Goal: Task Accomplishment & Management: Manage account settings

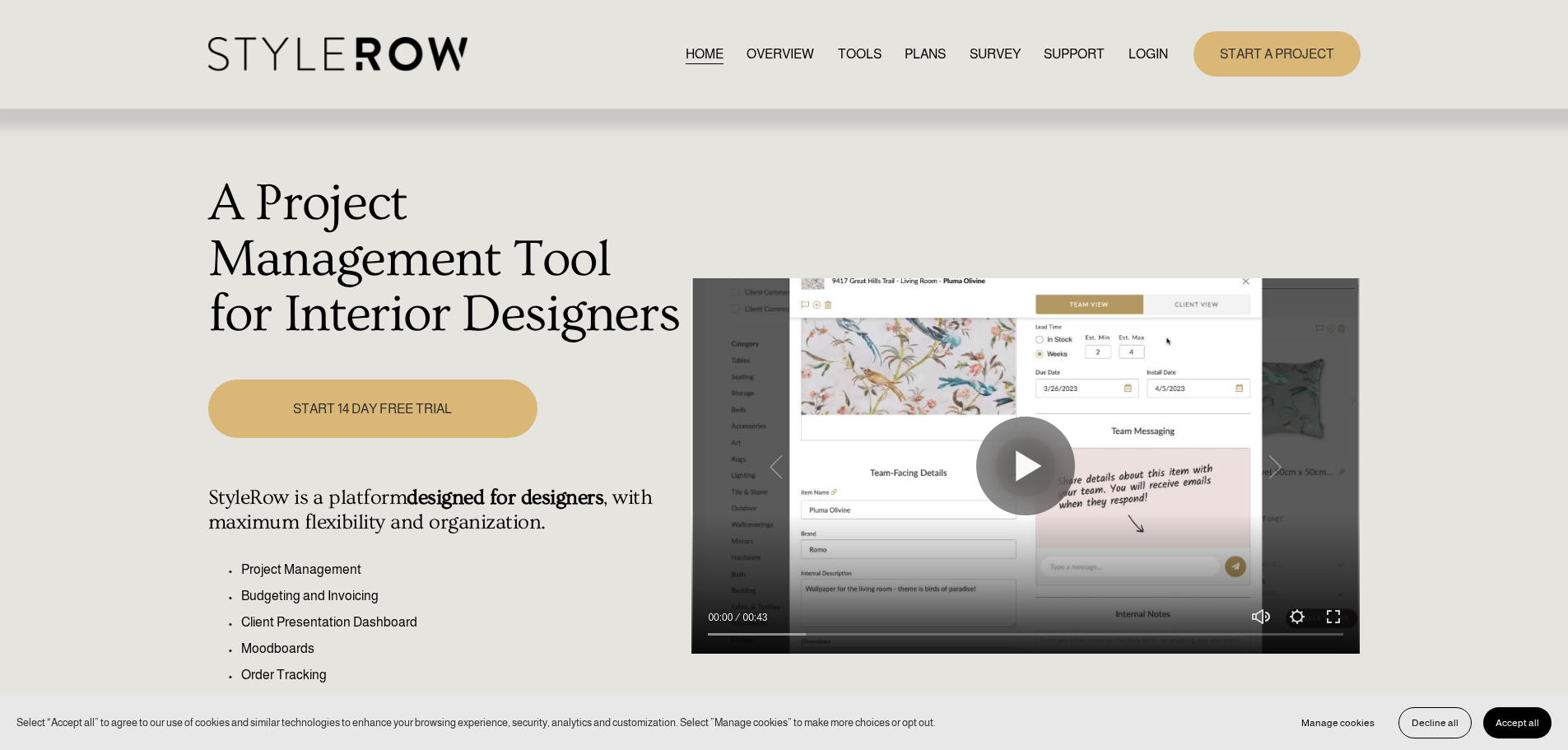
click at [1145, 50] on link "LOGIN" at bounding box center [1149, 54] width 40 height 22
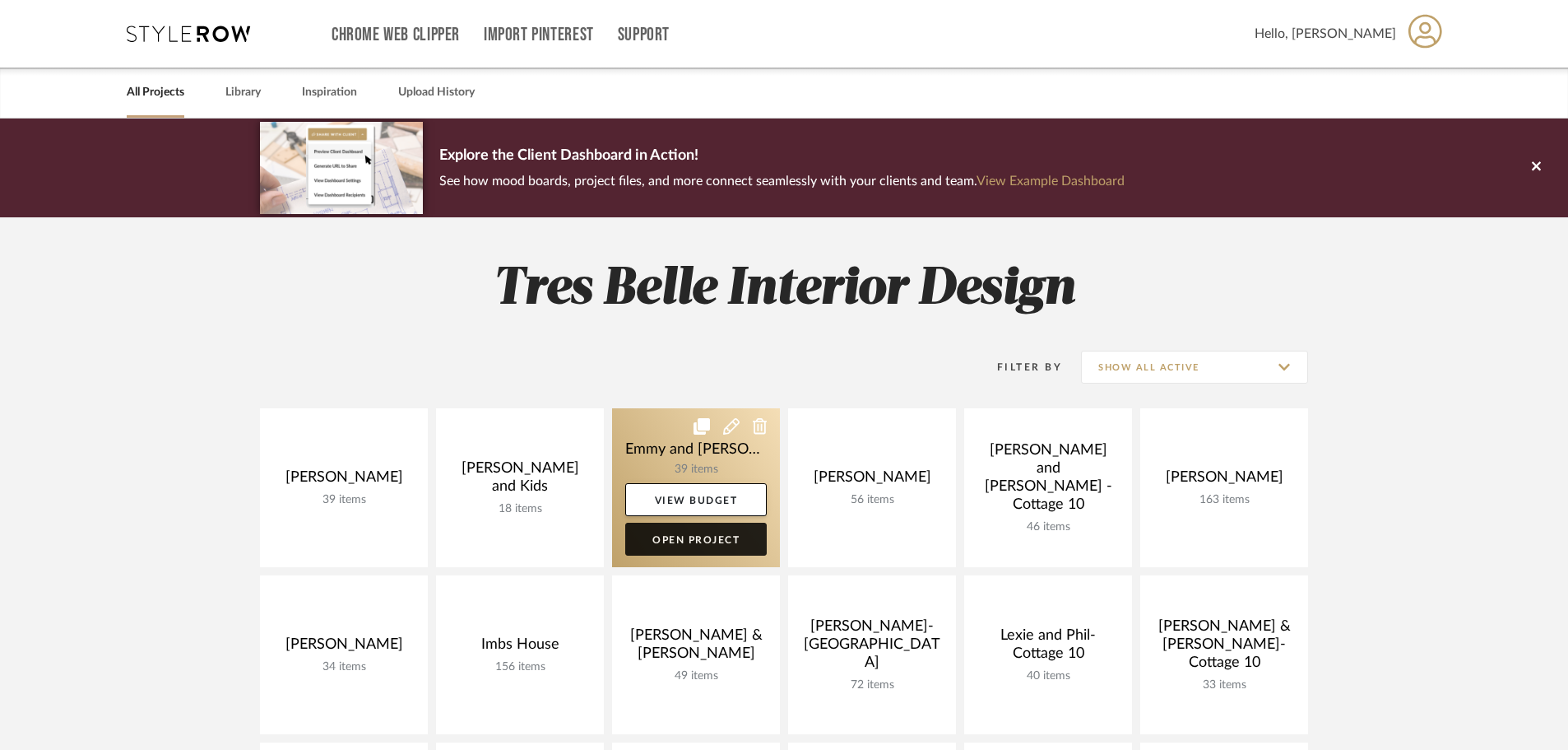
click at [713, 538] on link "Open Project" at bounding box center [697, 539] width 142 height 33
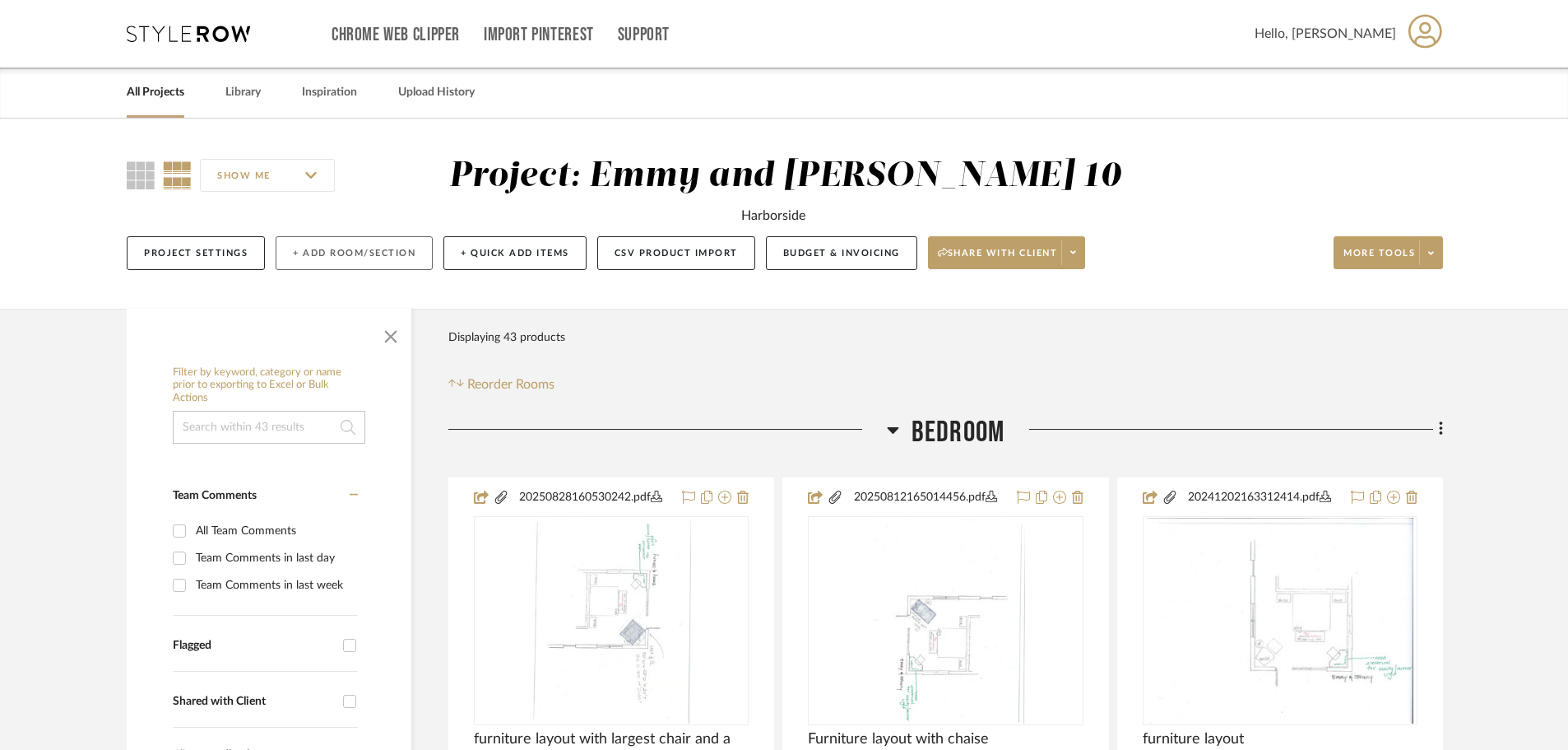
click at [344, 256] on button "+ Add Room/Section" at bounding box center [354, 253] width 157 height 34
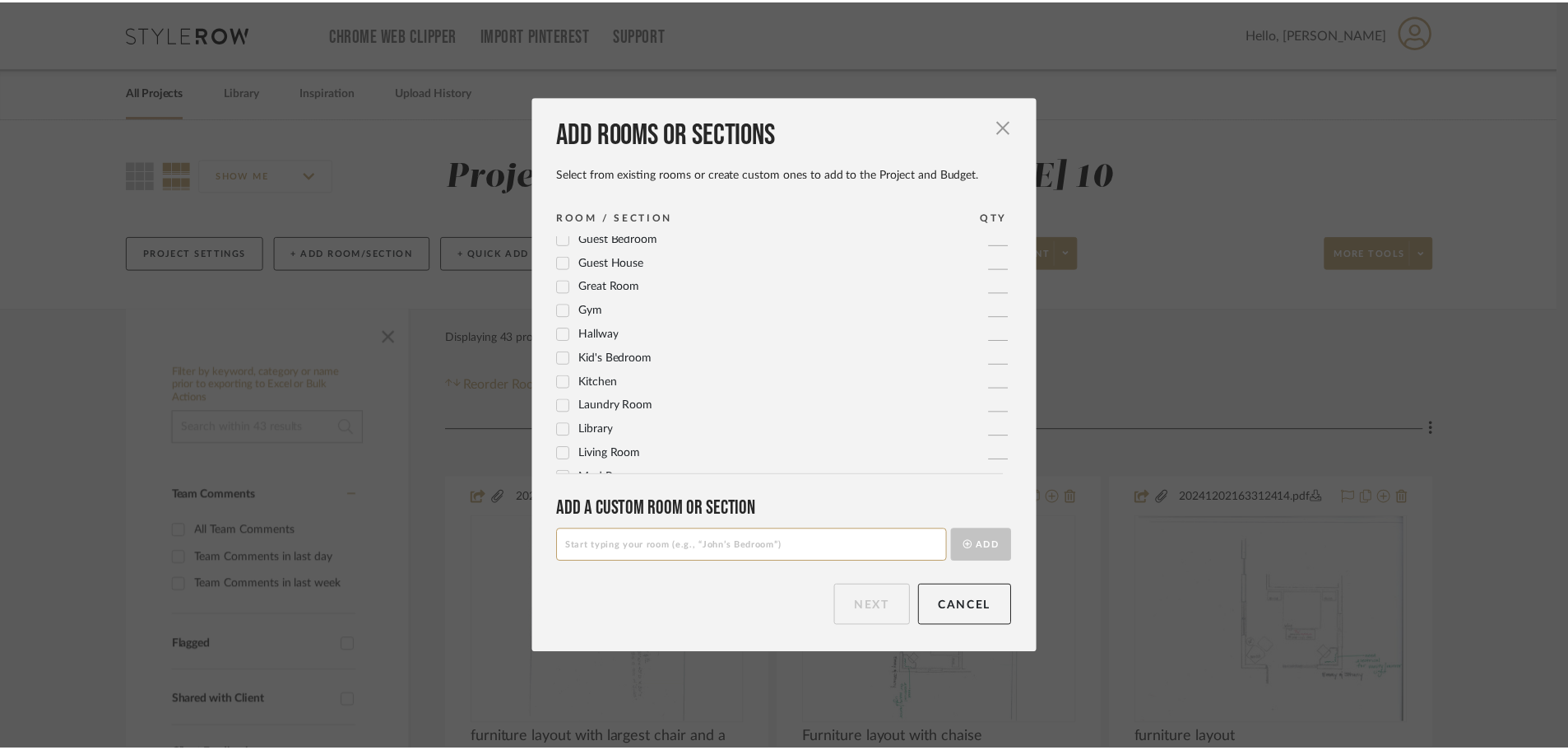
scroll to position [247, 0]
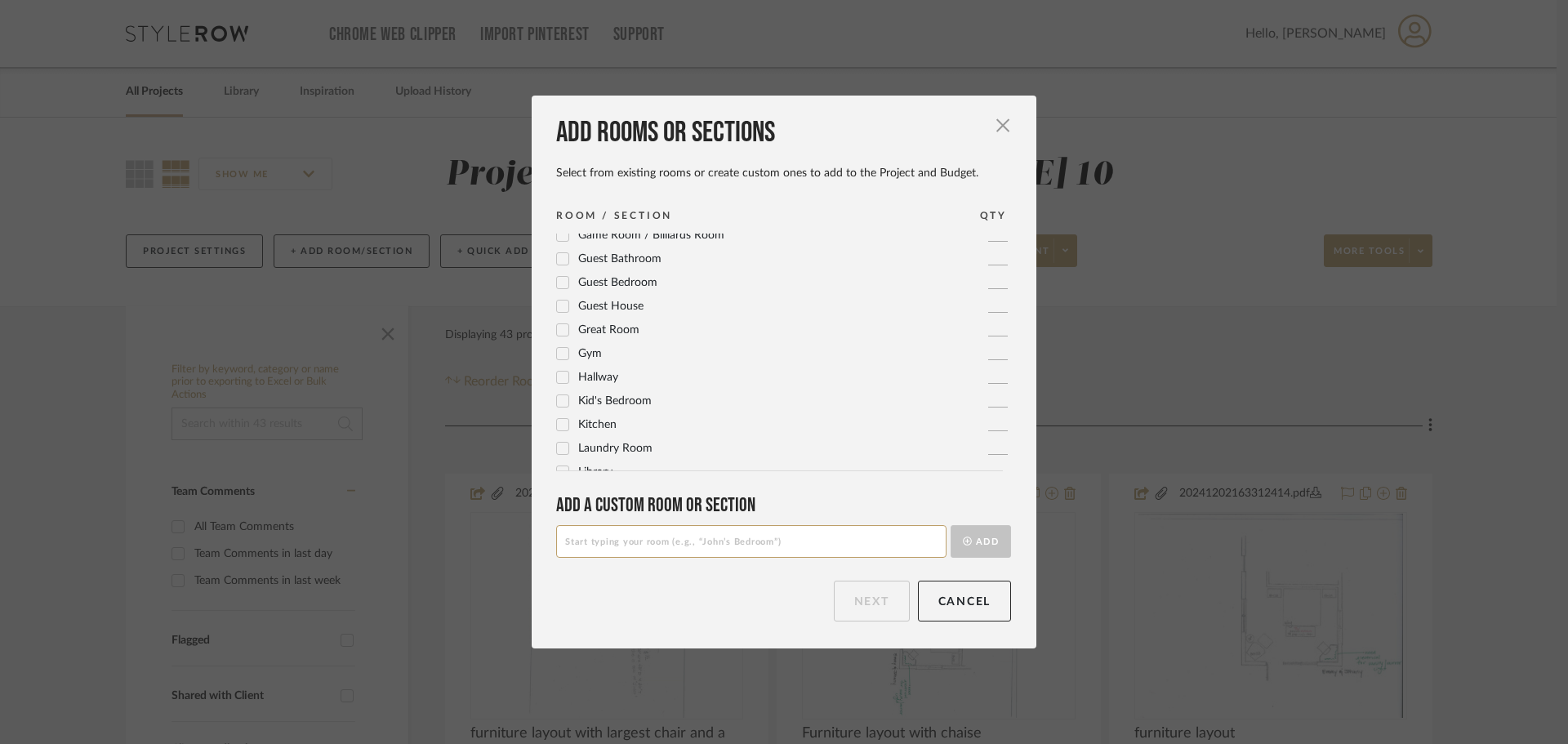
click at [557, 378] on icon at bounding box center [562, 377] width 11 height 8
click at [845, 598] on button "Next" at bounding box center [871, 600] width 76 height 41
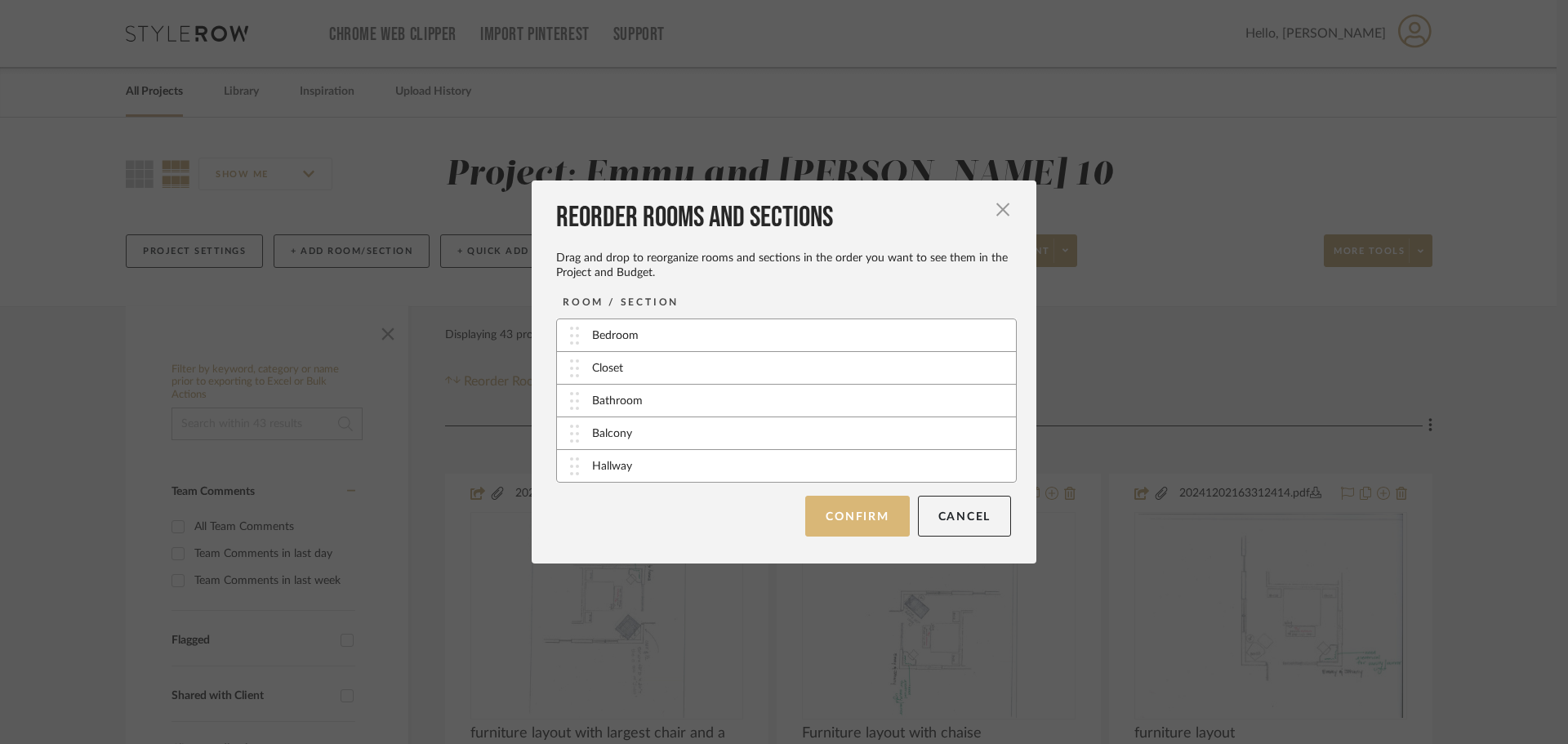
click at [830, 499] on button "Confirm" at bounding box center [857, 516] width 104 height 41
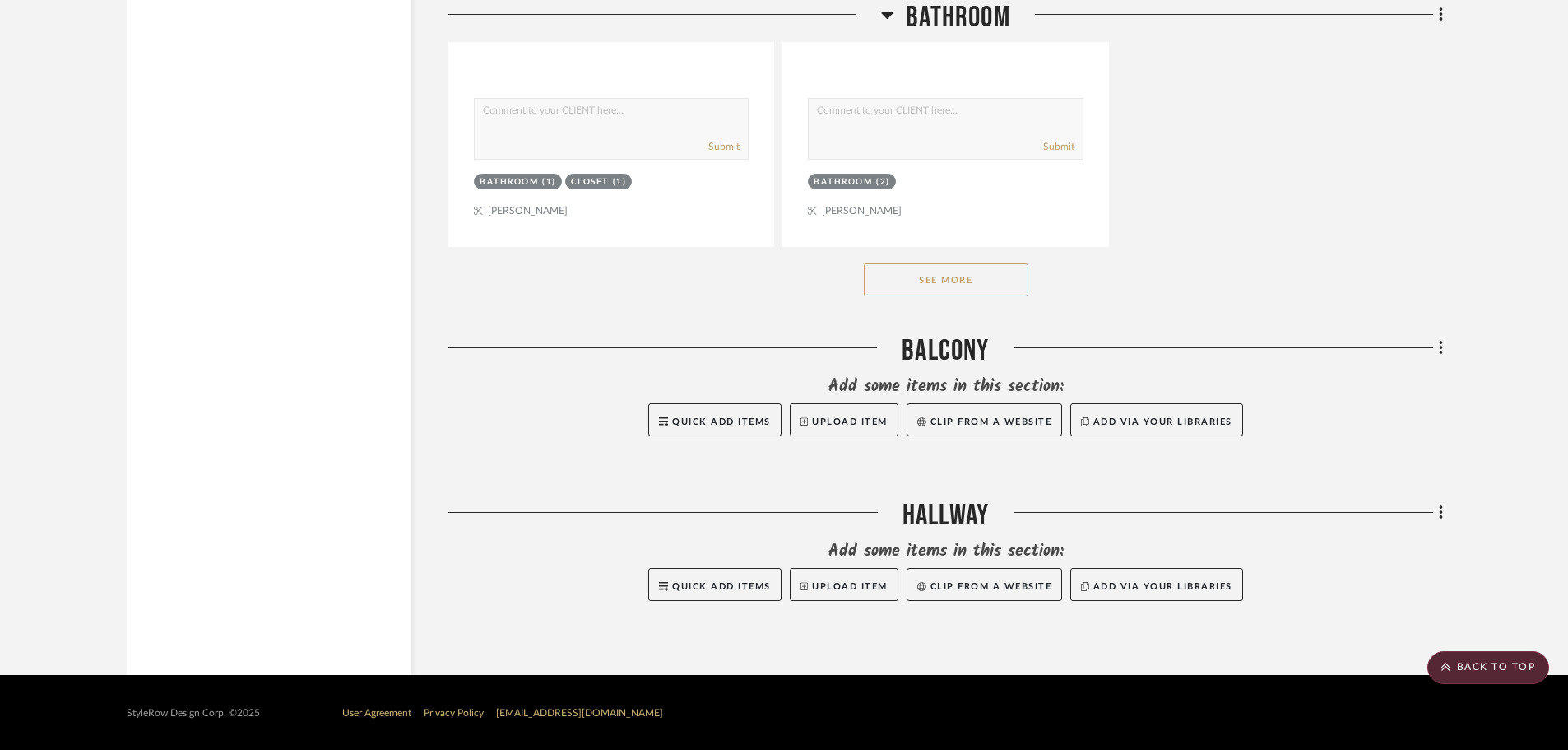
scroll to position [6280, 0]
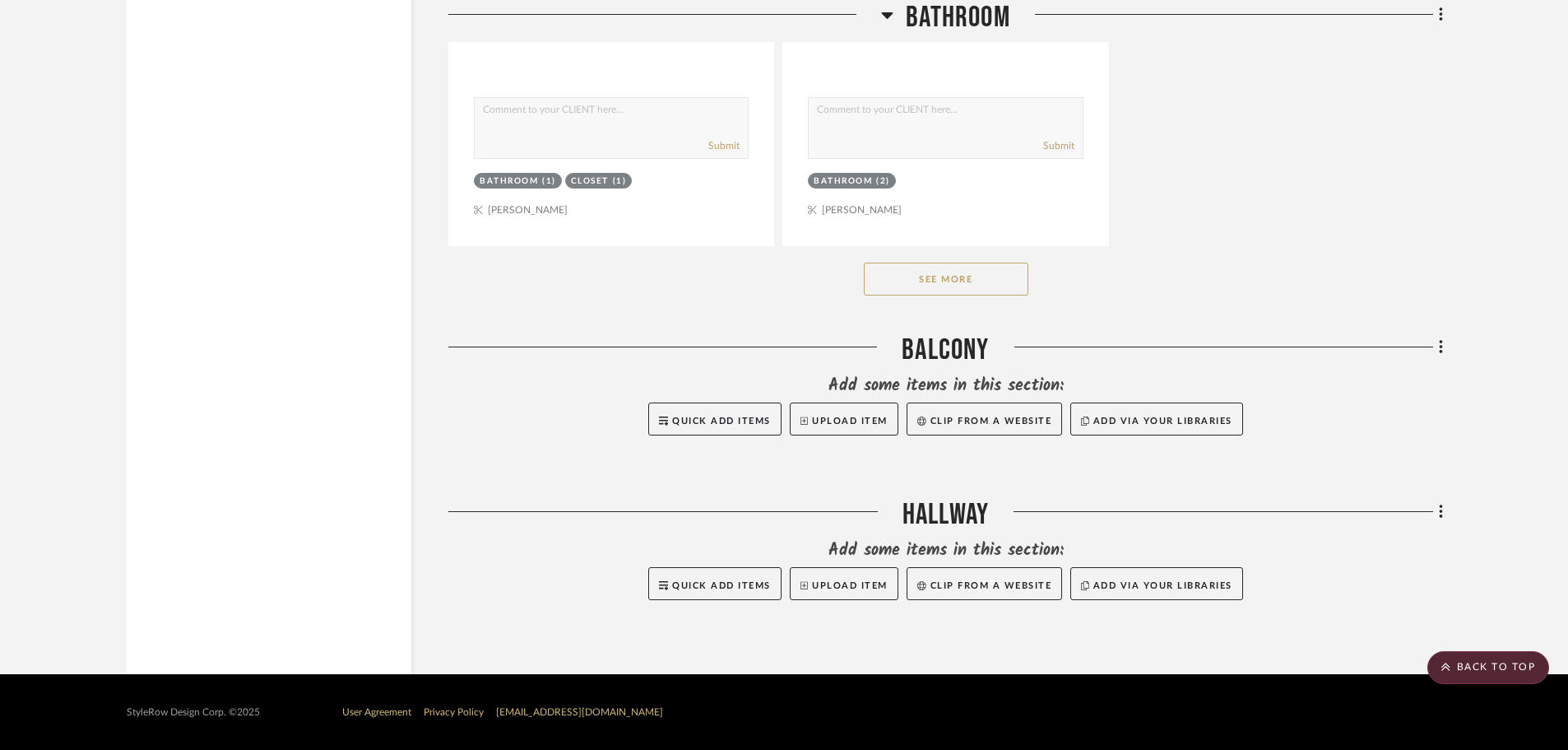
click at [1440, 512] on icon at bounding box center [1440, 512] width 3 height 14
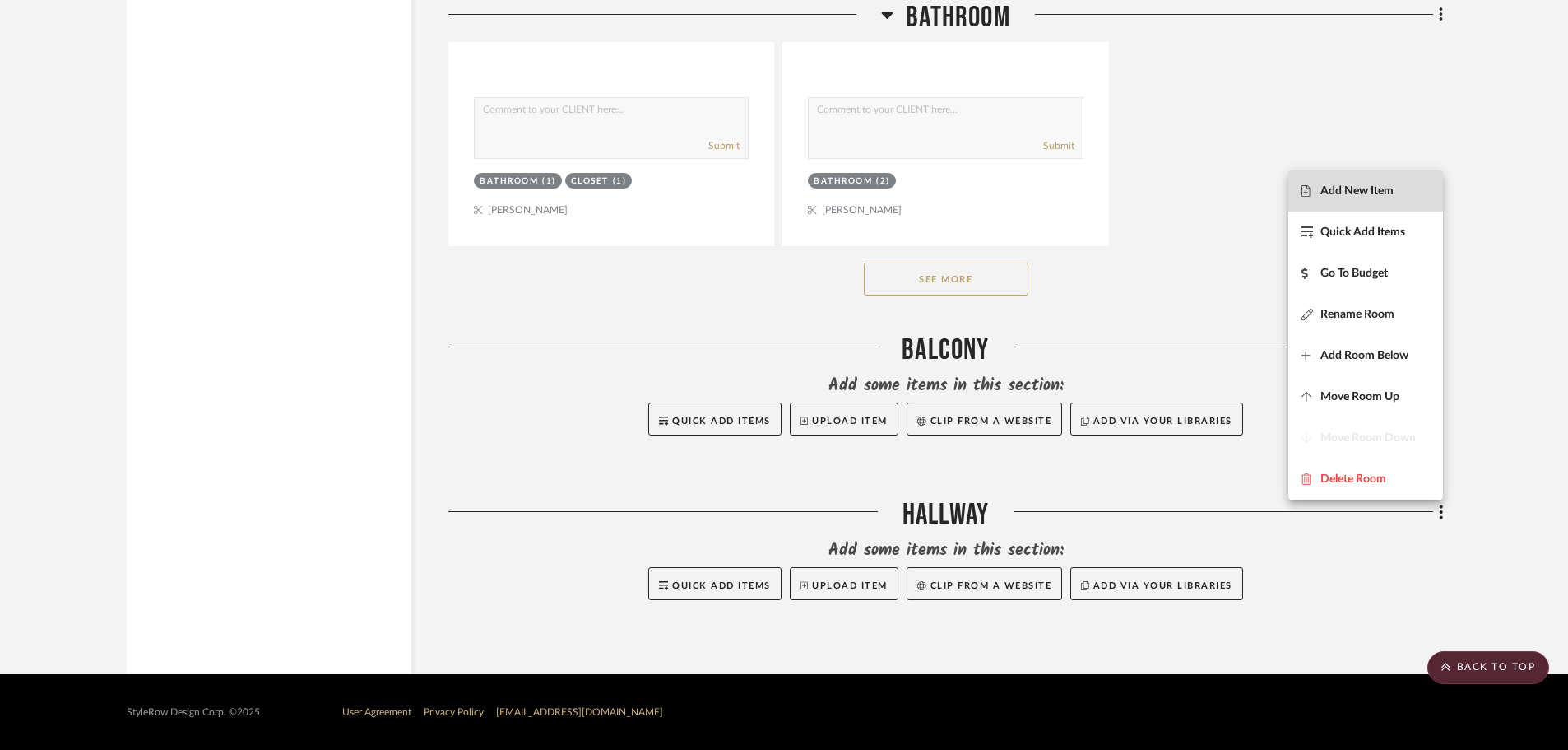
click at [1349, 189] on span "Add New Item" at bounding box center [1356, 191] width 73 height 14
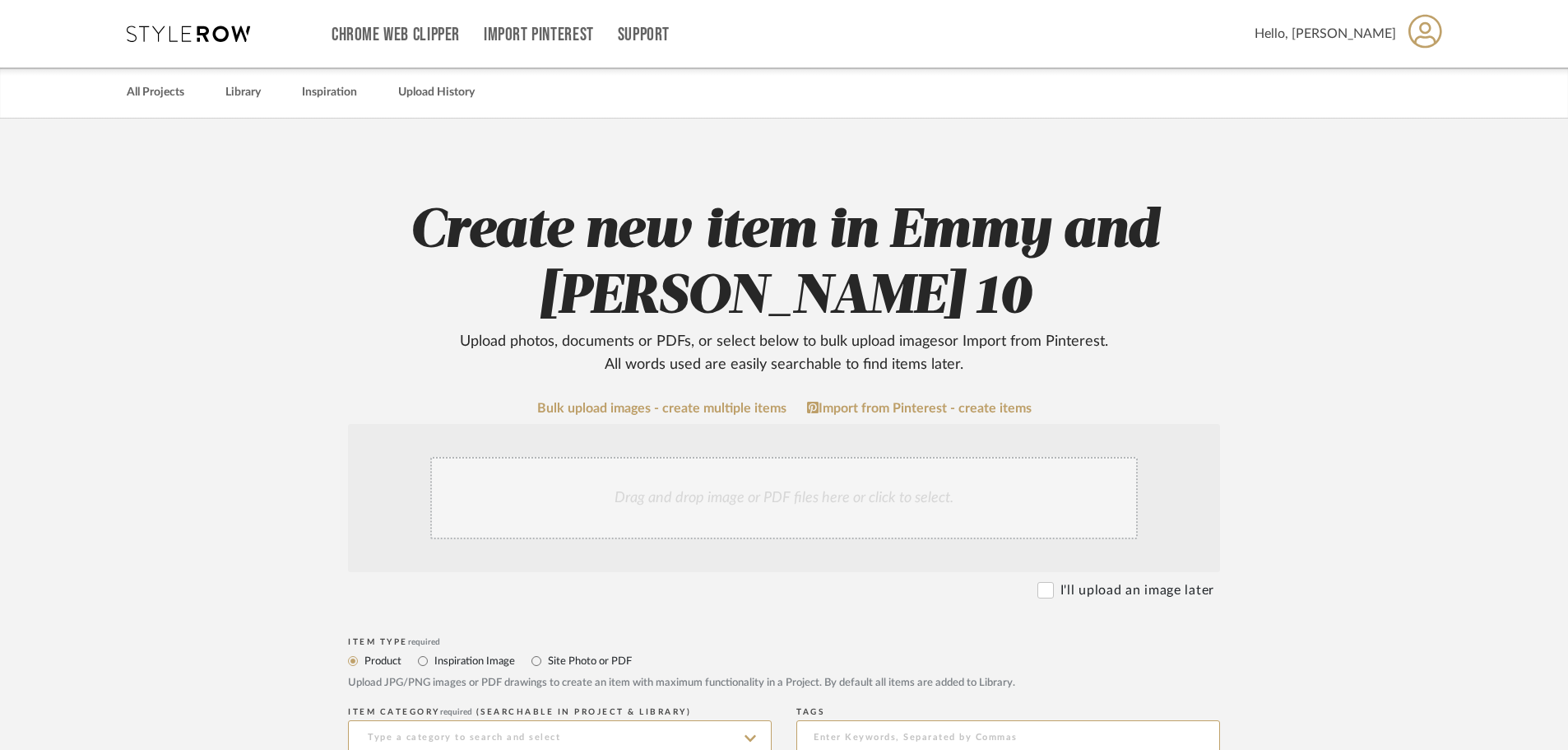
click at [650, 477] on div "Drag and drop image or PDF files here or click to select." at bounding box center [784, 498] width 708 height 82
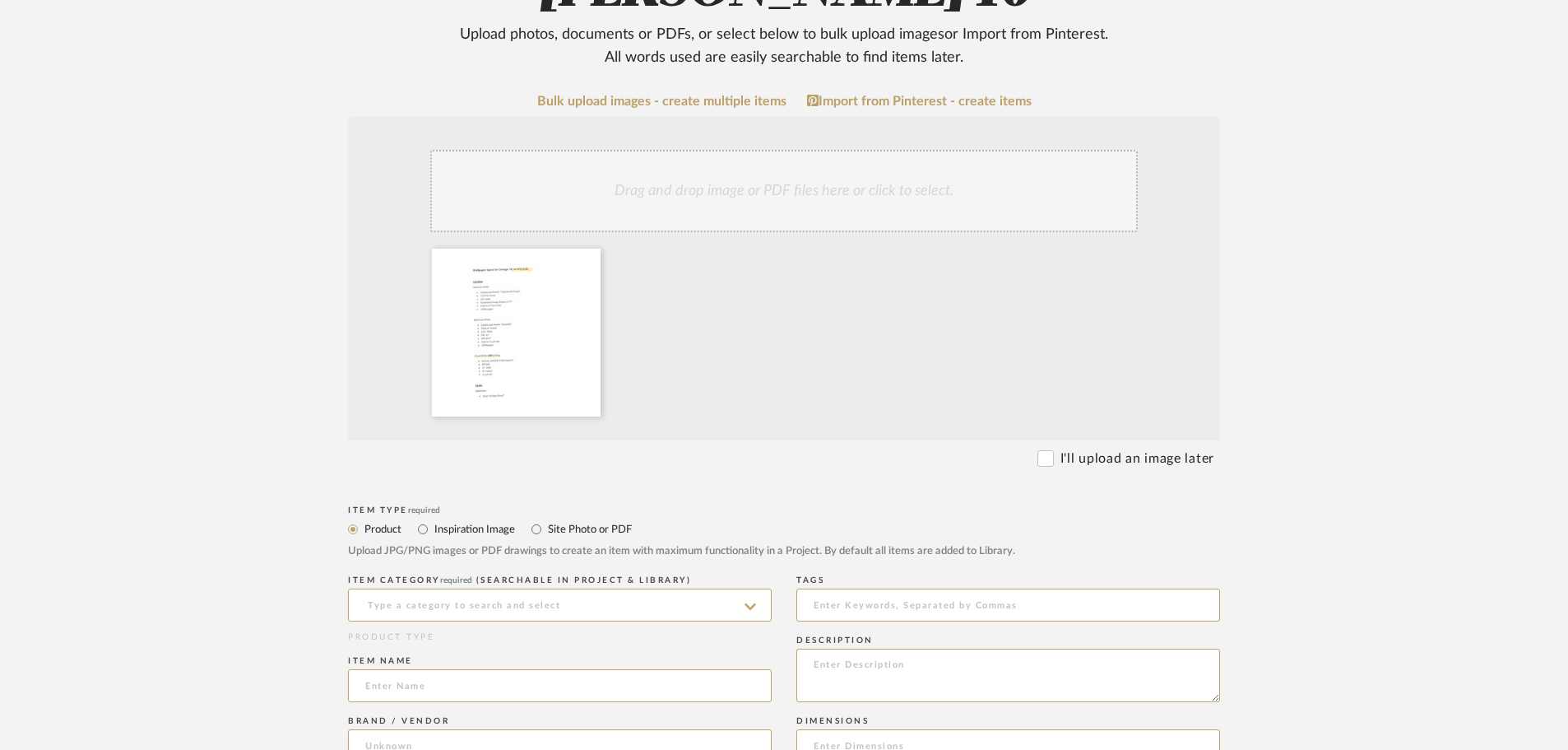
scroll to position [329, 0]
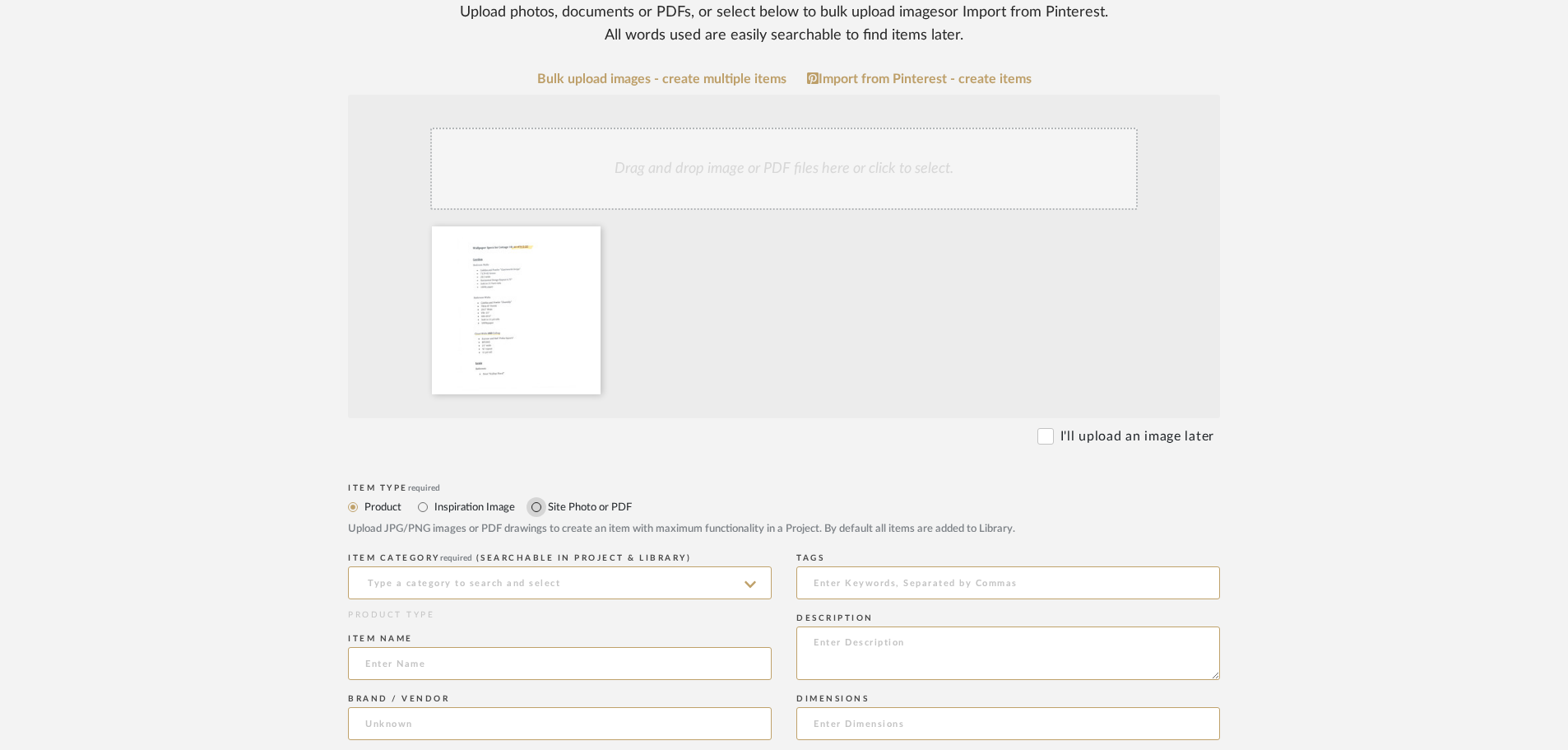
click at [538, 505] on input "Site Photo or PDF" at bounding box center [537, 507] width 20 height 20
radio input "true"
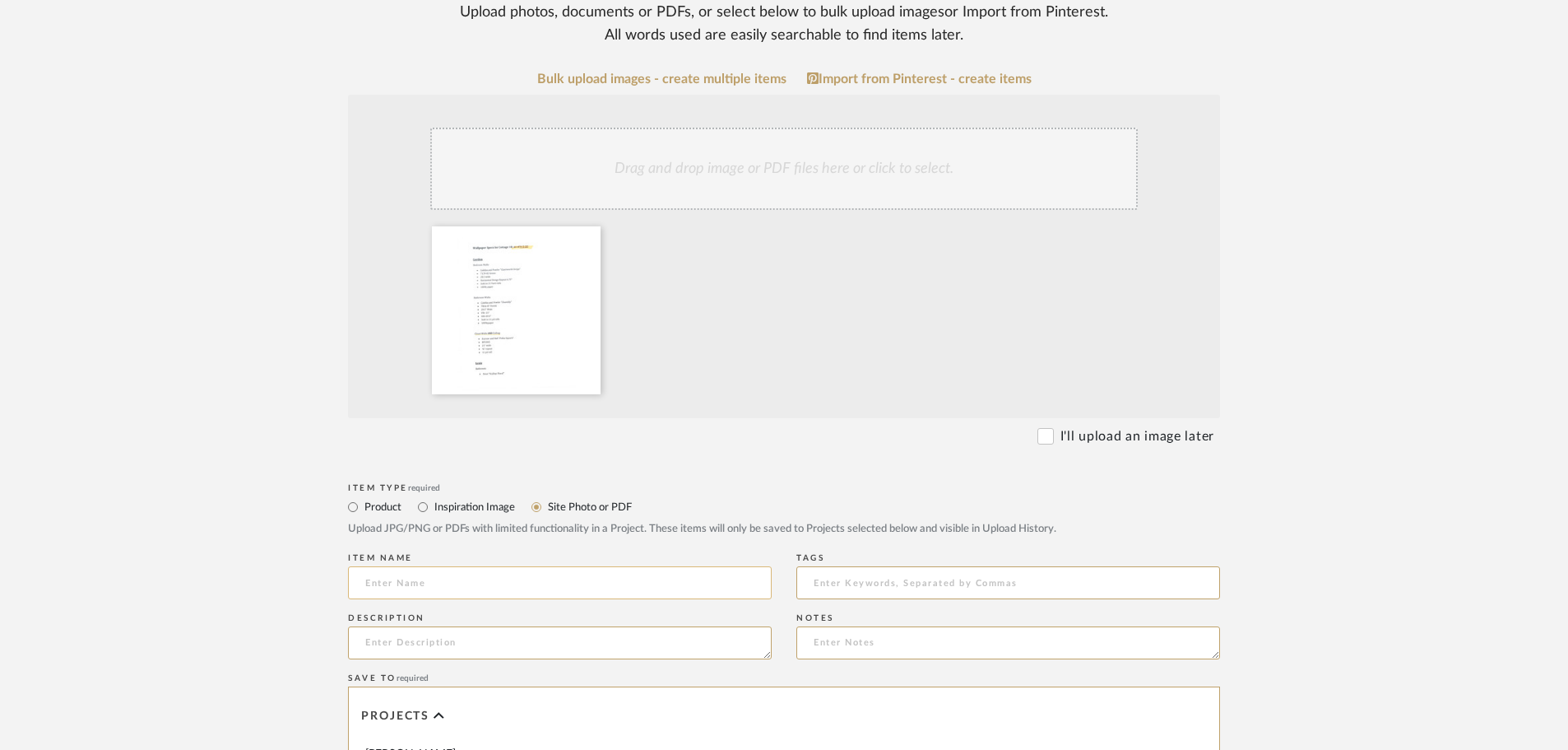
click at [416, 585] on input at bounding box center [560, 582] width 424 height 33
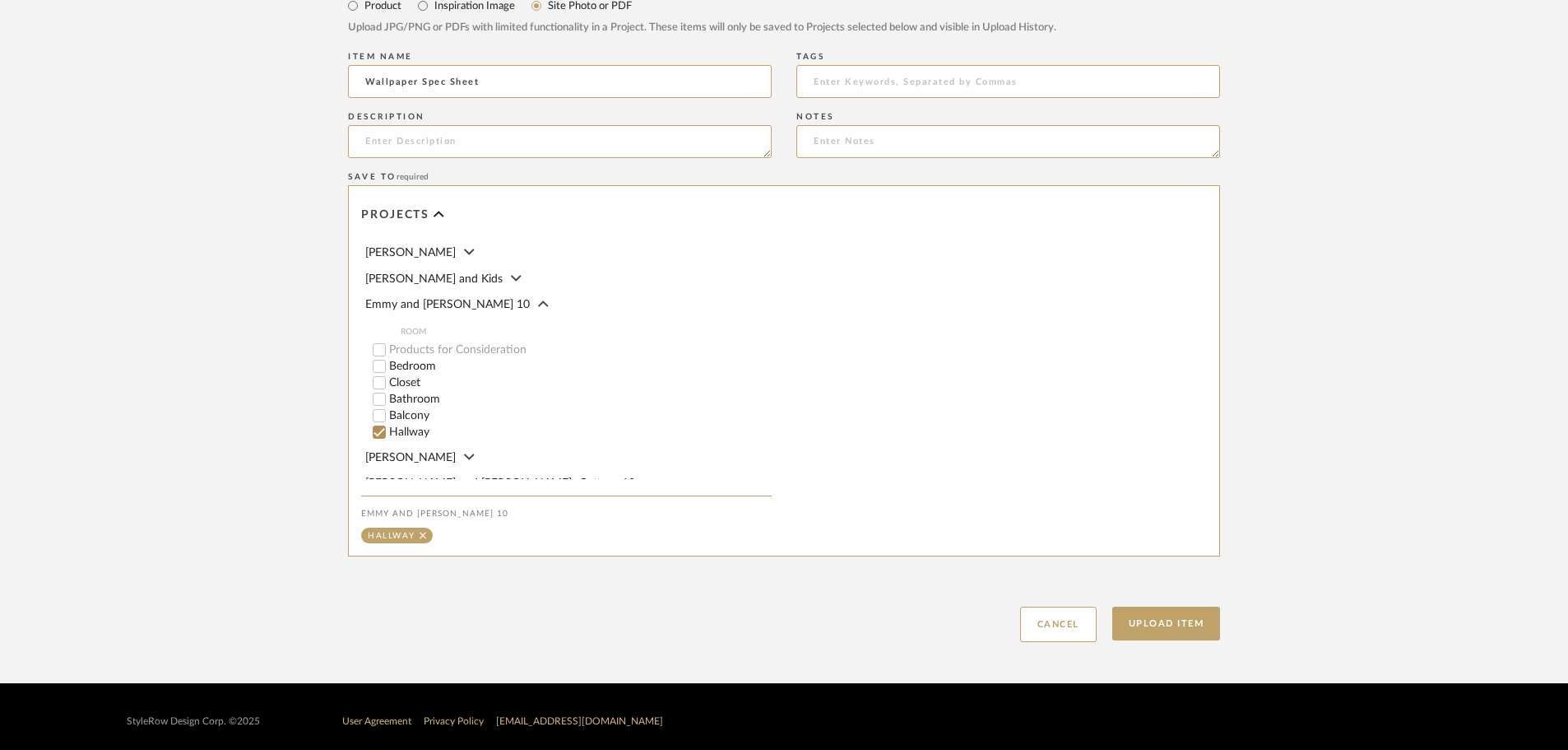
scroll to position [840, 0]
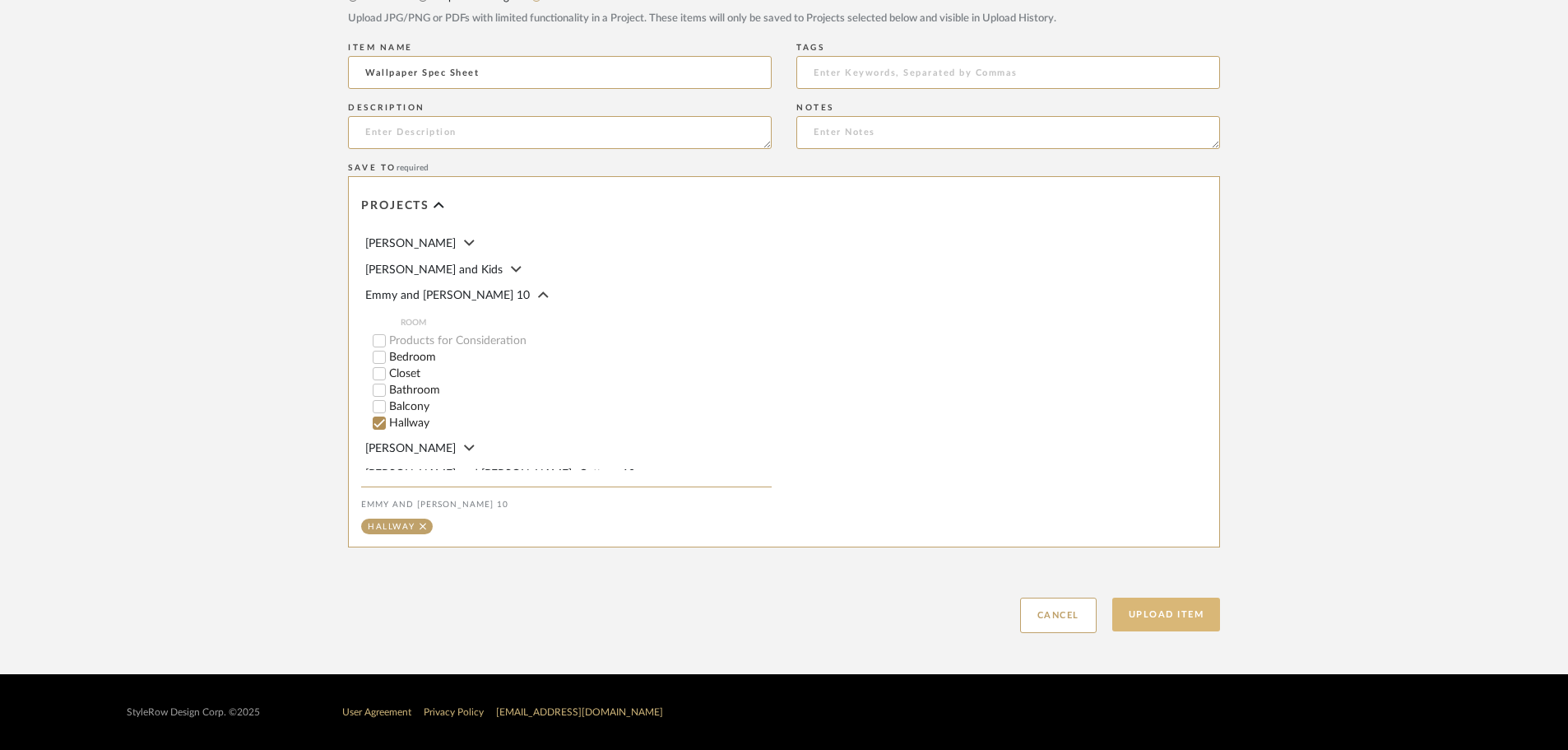
type input "Wallpaper Spec Sheet"
click at [1177, 614] on button "Upload Item" at bounding box center [1166, 615] width 109 height 34
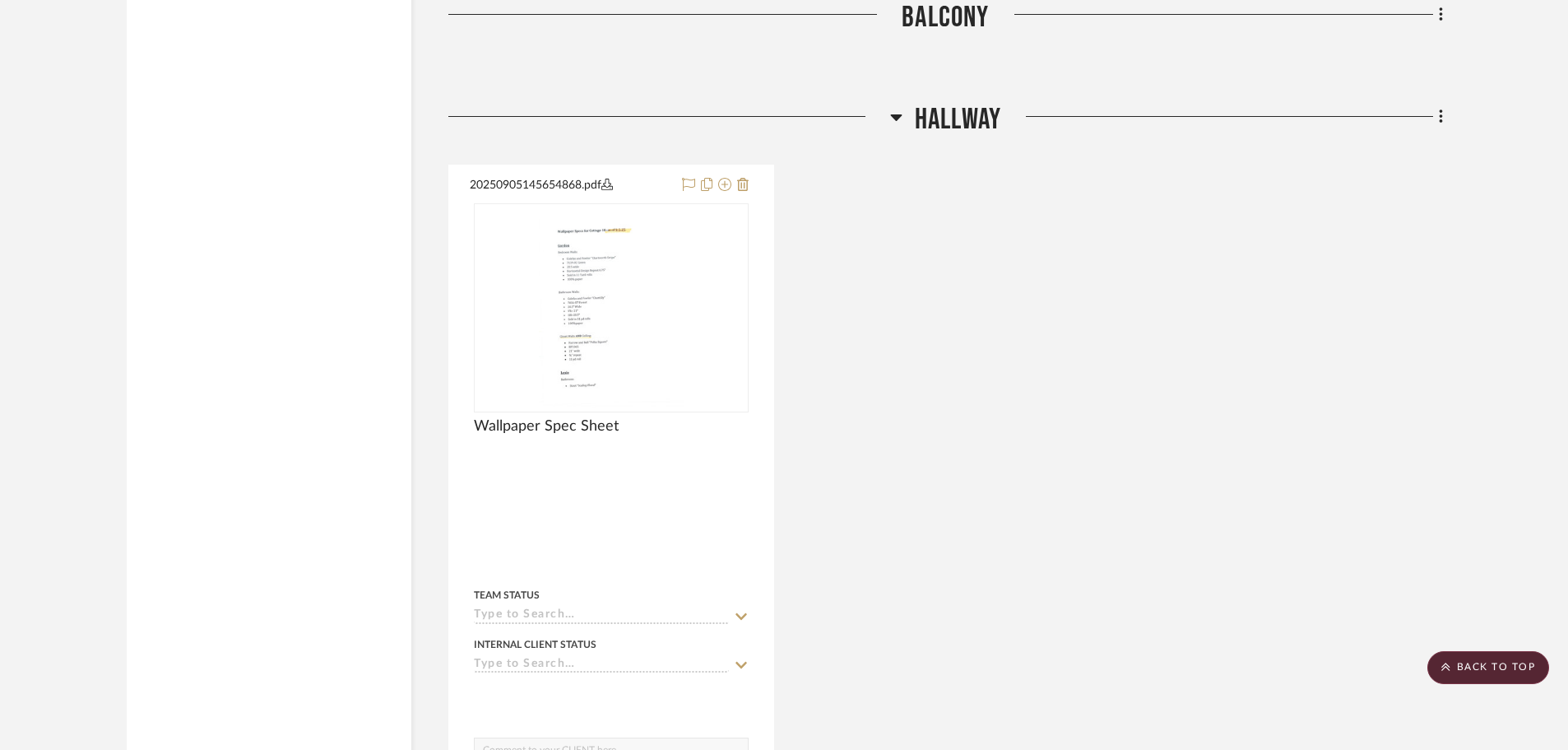
scroll to position [6521, 0]
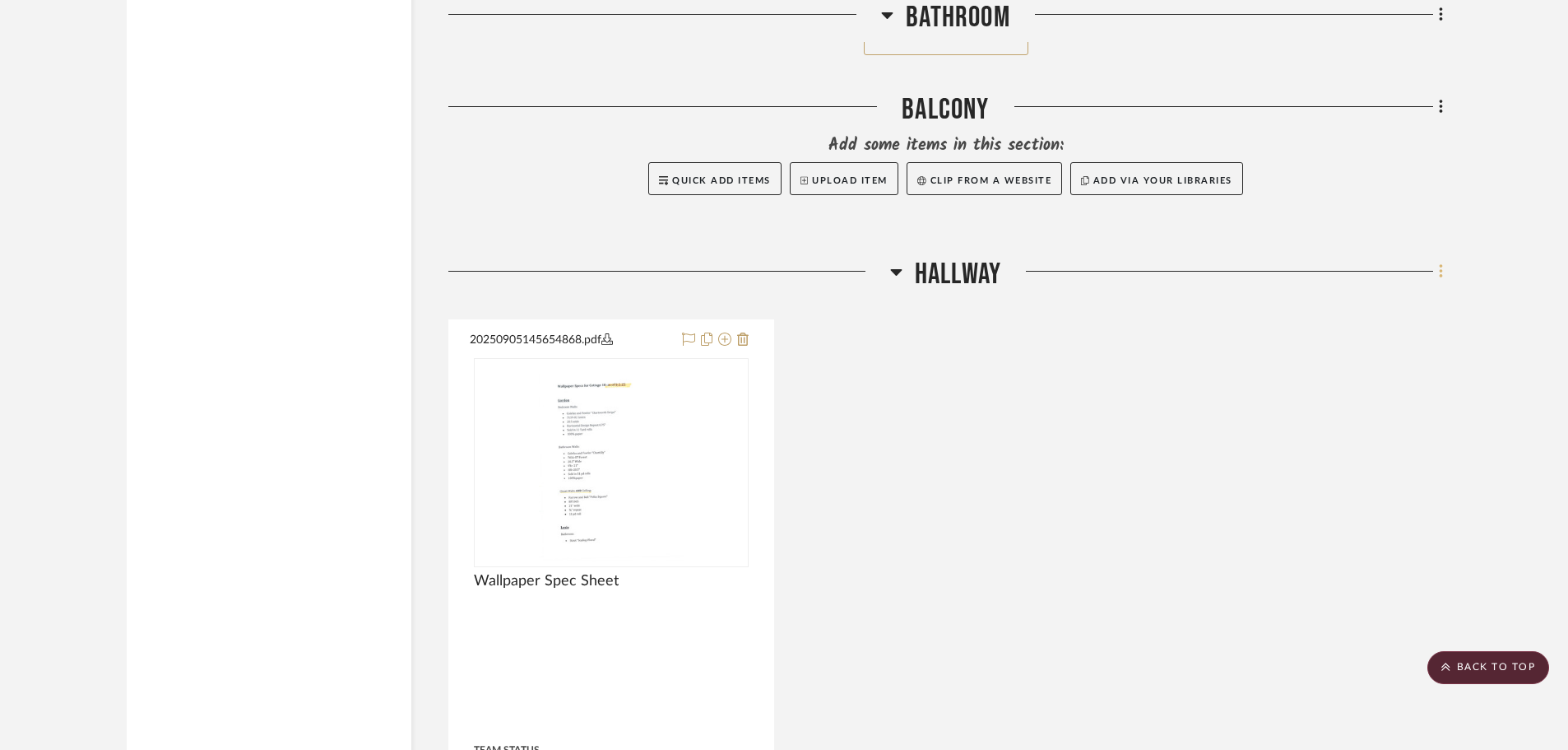
click at [1437, 273] on fa-icon at bounding box center [1438, 272] width 11 height 27
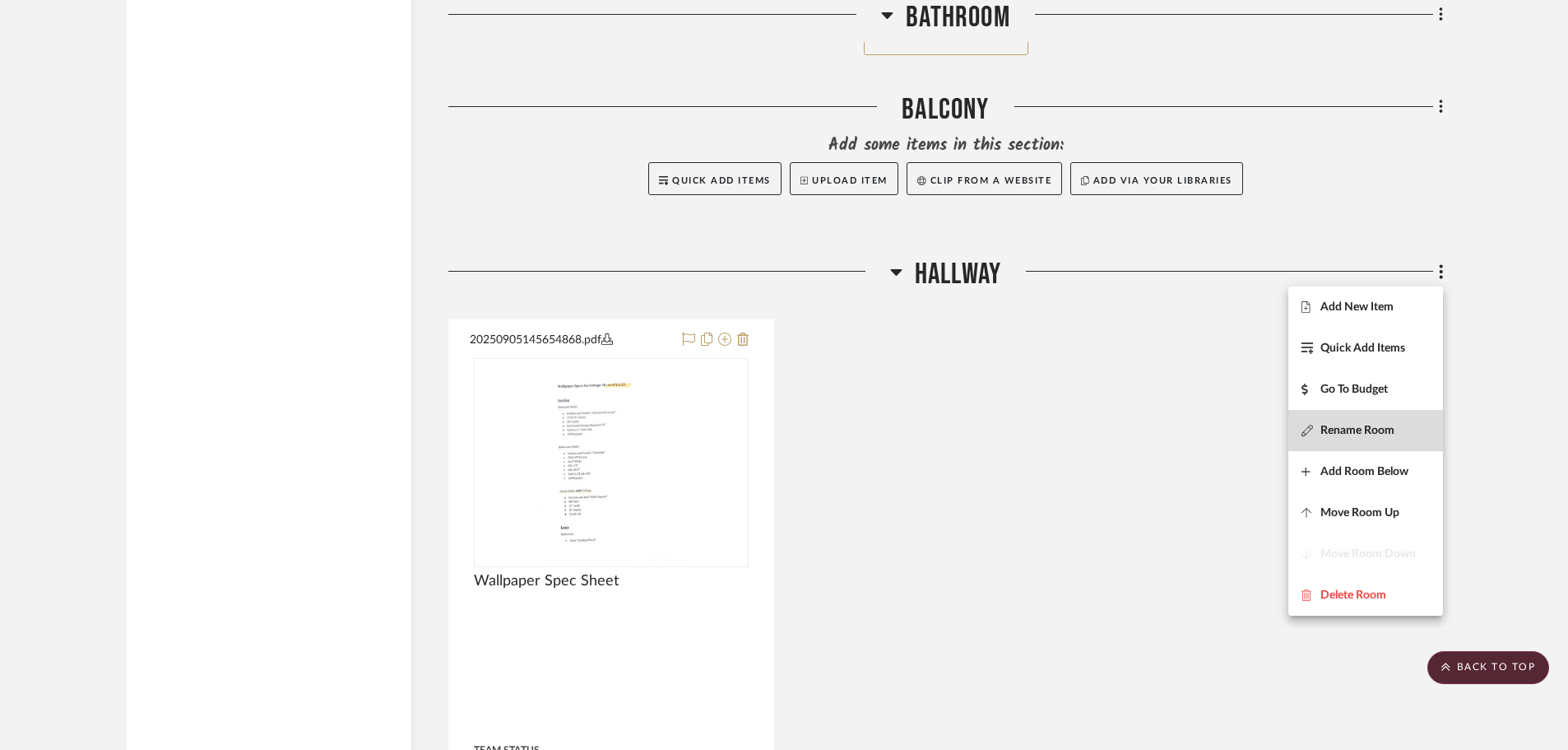
click at [1369, 421] on button "Rename Room" at bounding box center [1365, 430] width 155 height 41
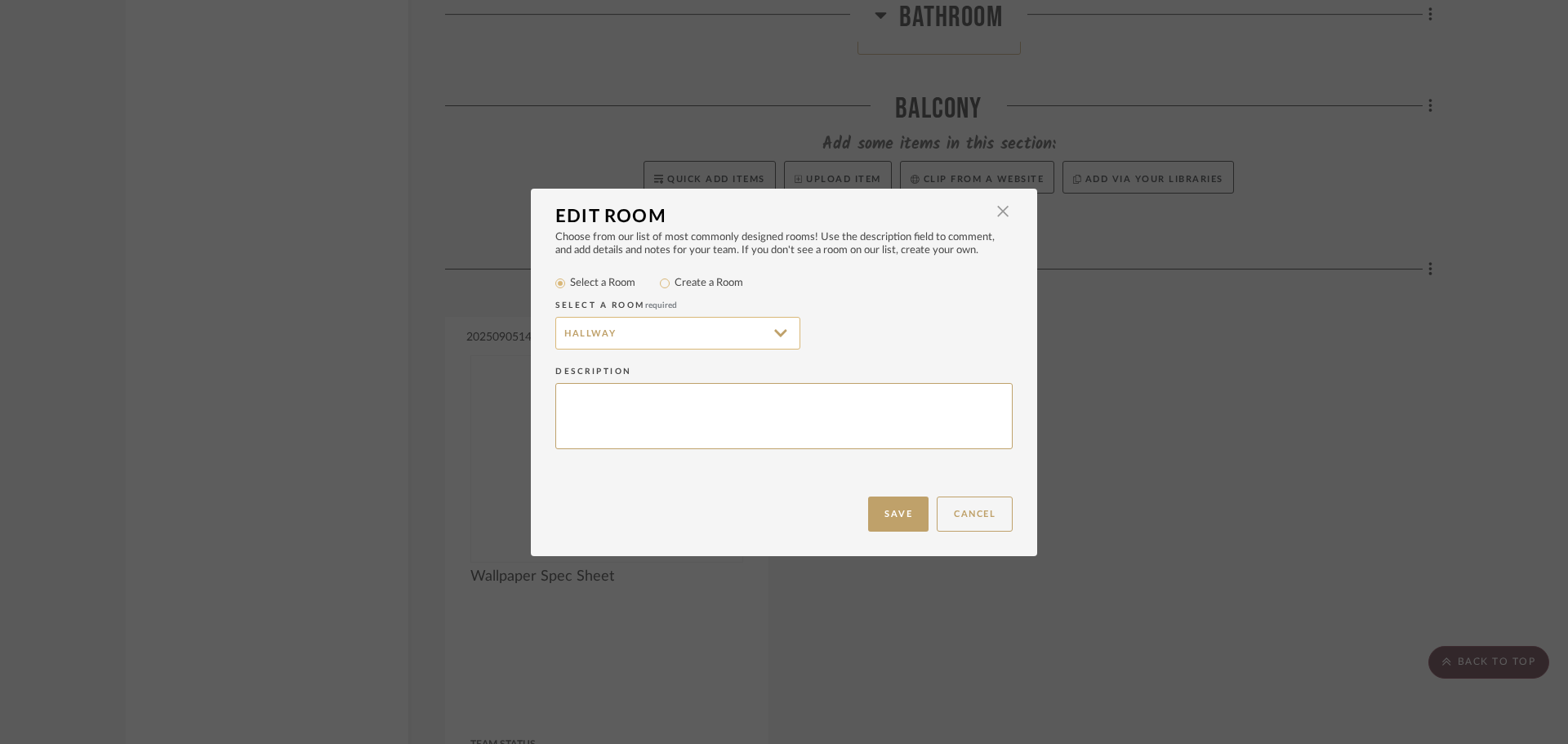
click at [638, 326] on input "Hallway" at bounding box center [677, 332] width 245 height 33
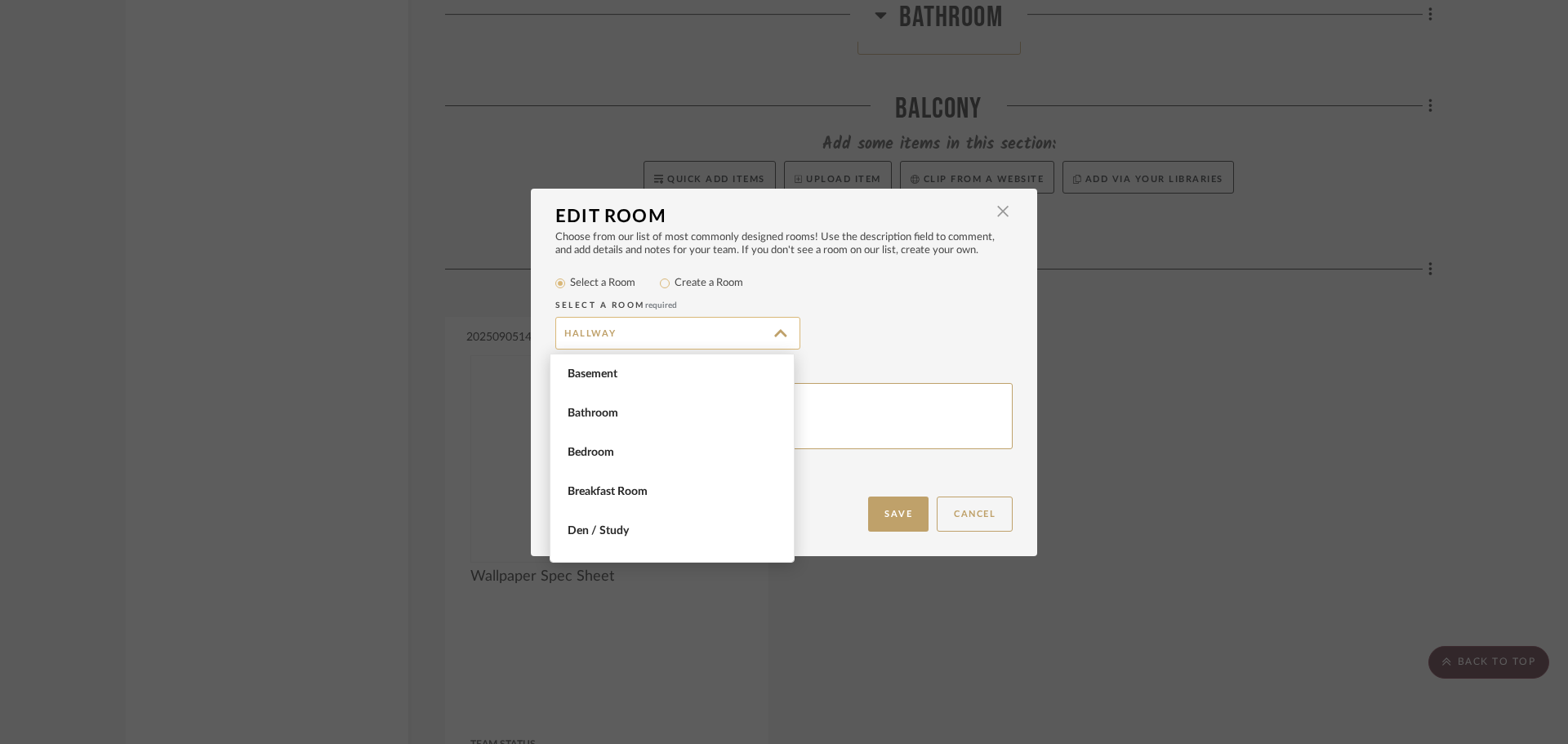
scroll to position [627, 0]
click at [620, 335] on input "Hallway" at bounding box center [677, 332] width 245 height 33
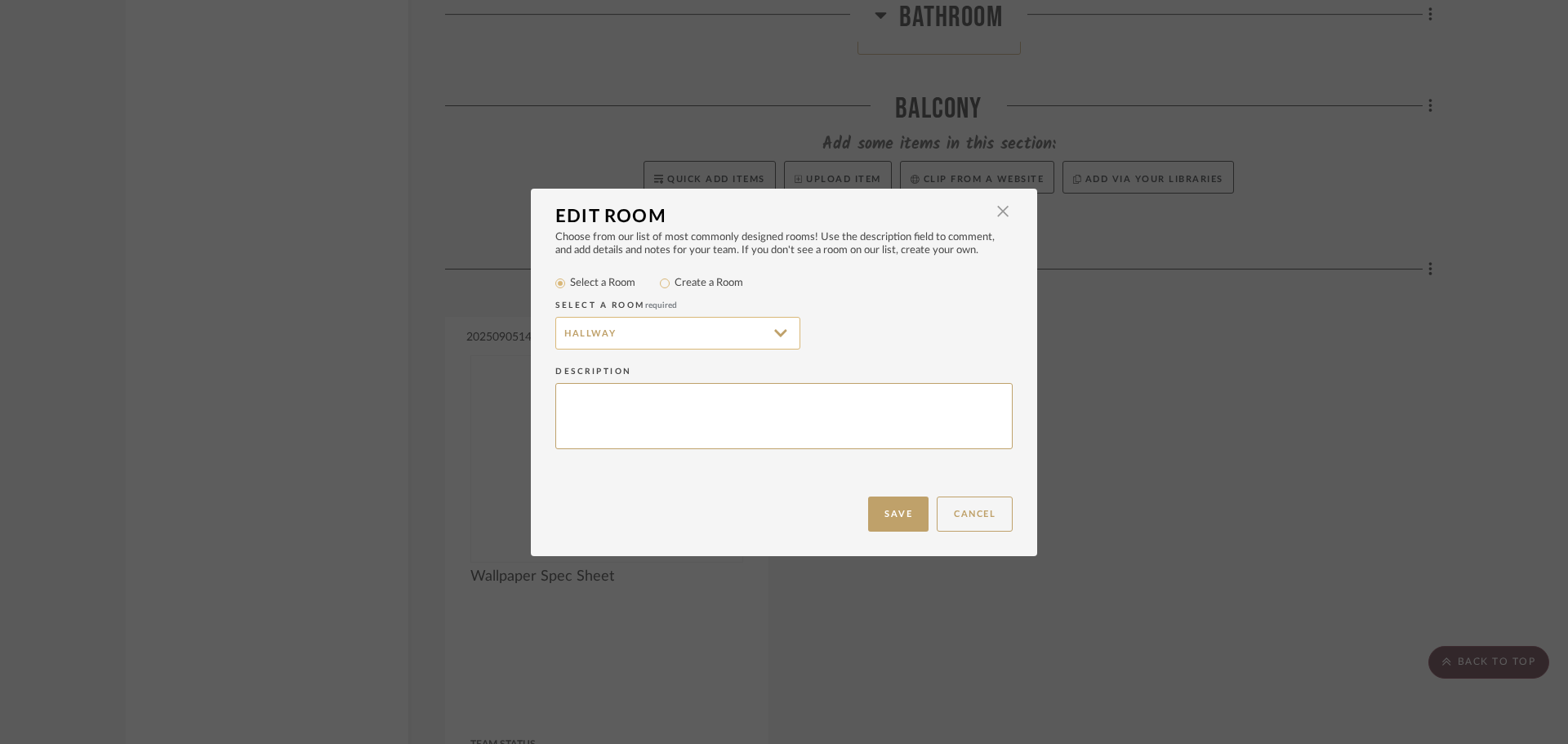
click at [620, 335] on input "Hallway" at bounding box center [677, 332] width 245 height 33
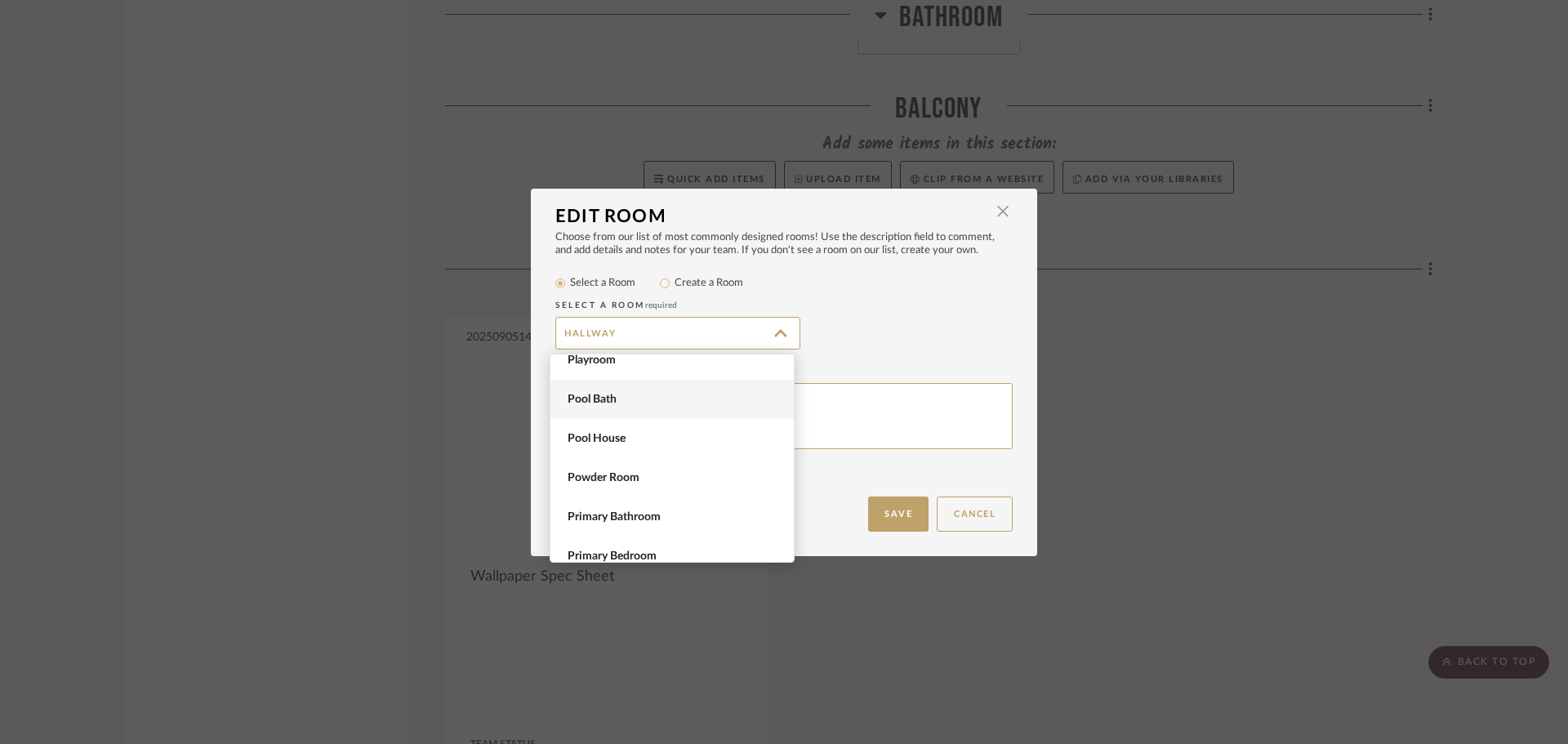
scroll to position [1086, 0]
click at [658, 284] on input "Create a Room" at bounding box center [664, 284] width 20 height 20
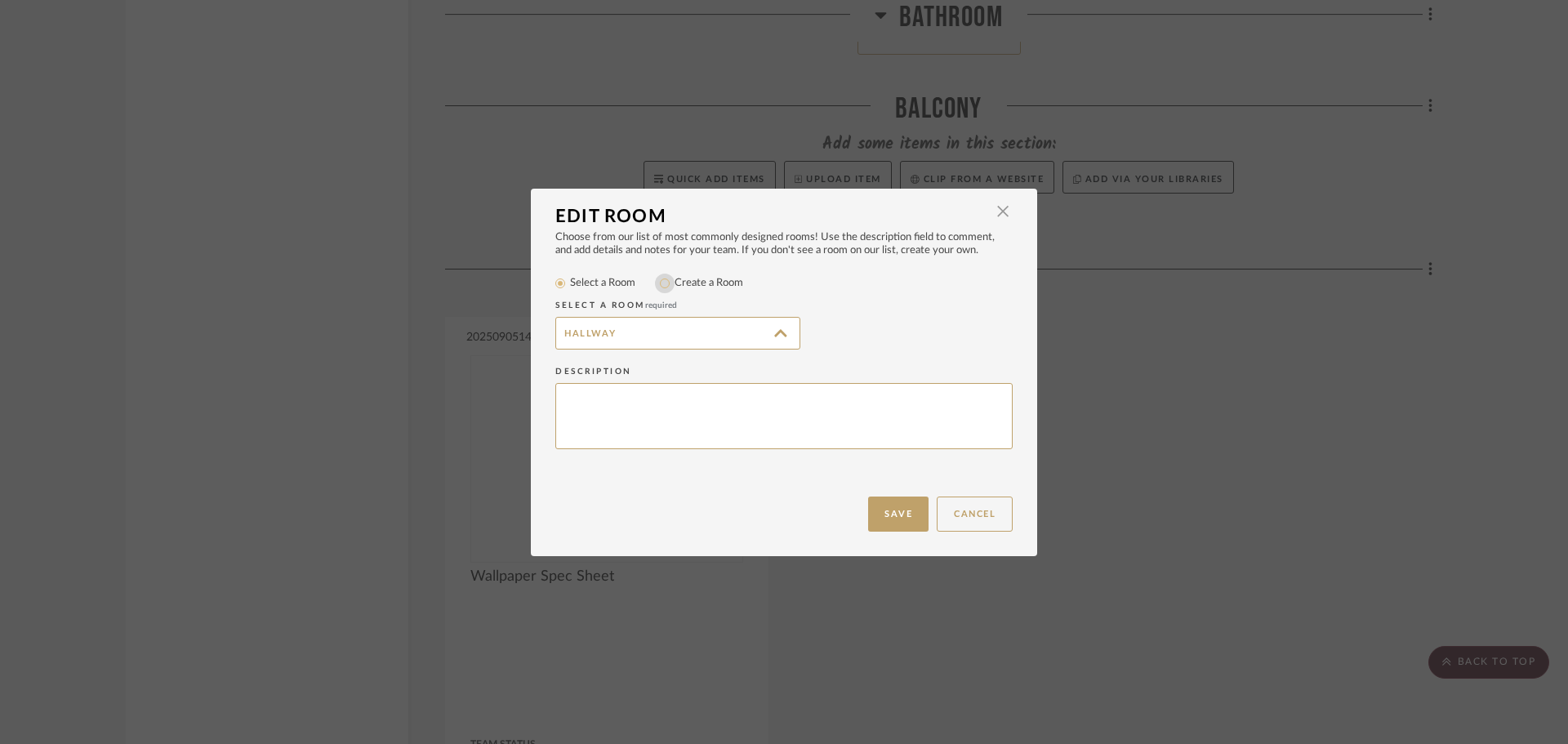
radio input "true"
click at [606, 339] on input "Hallway" at bounding box center [677, 332] width 245 height 33
type input "H"
type input "Overall Info"
click at [900, 512] on button "Save" at bounding box center [898, 514] width 60 height 35
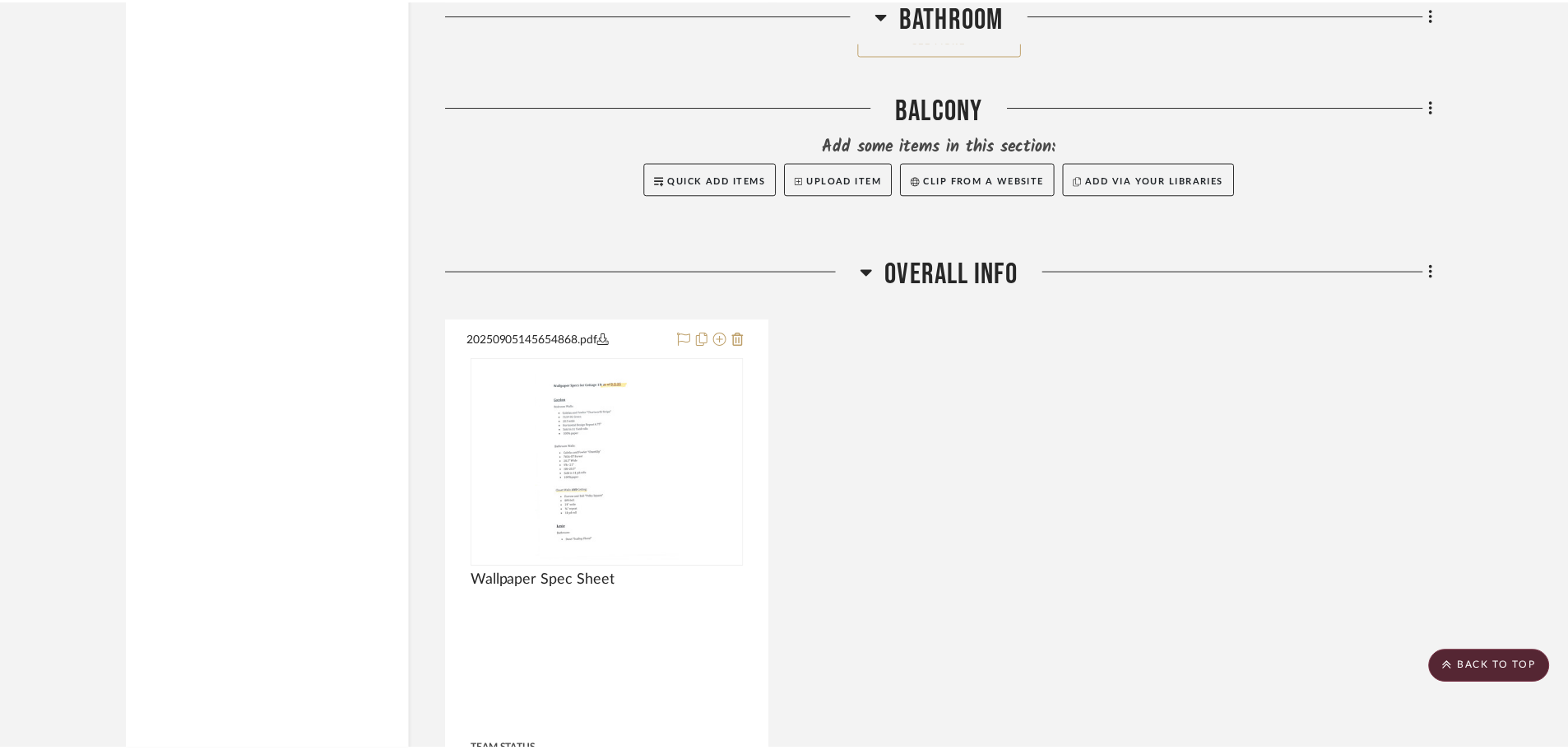
scroll to position [6521, 0]
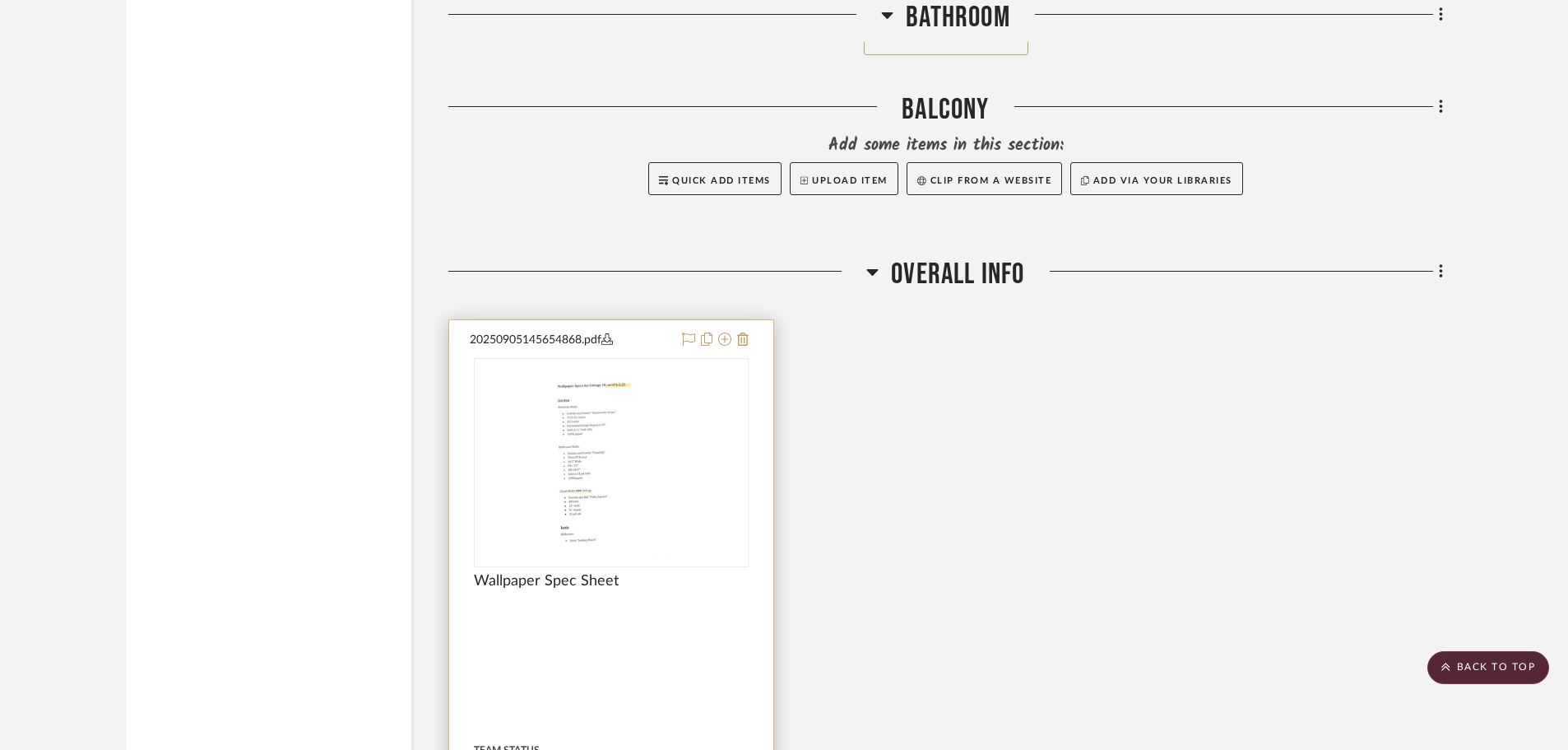
click at [752, 349] on div at bounding box center [611, 680] width 324 height 720
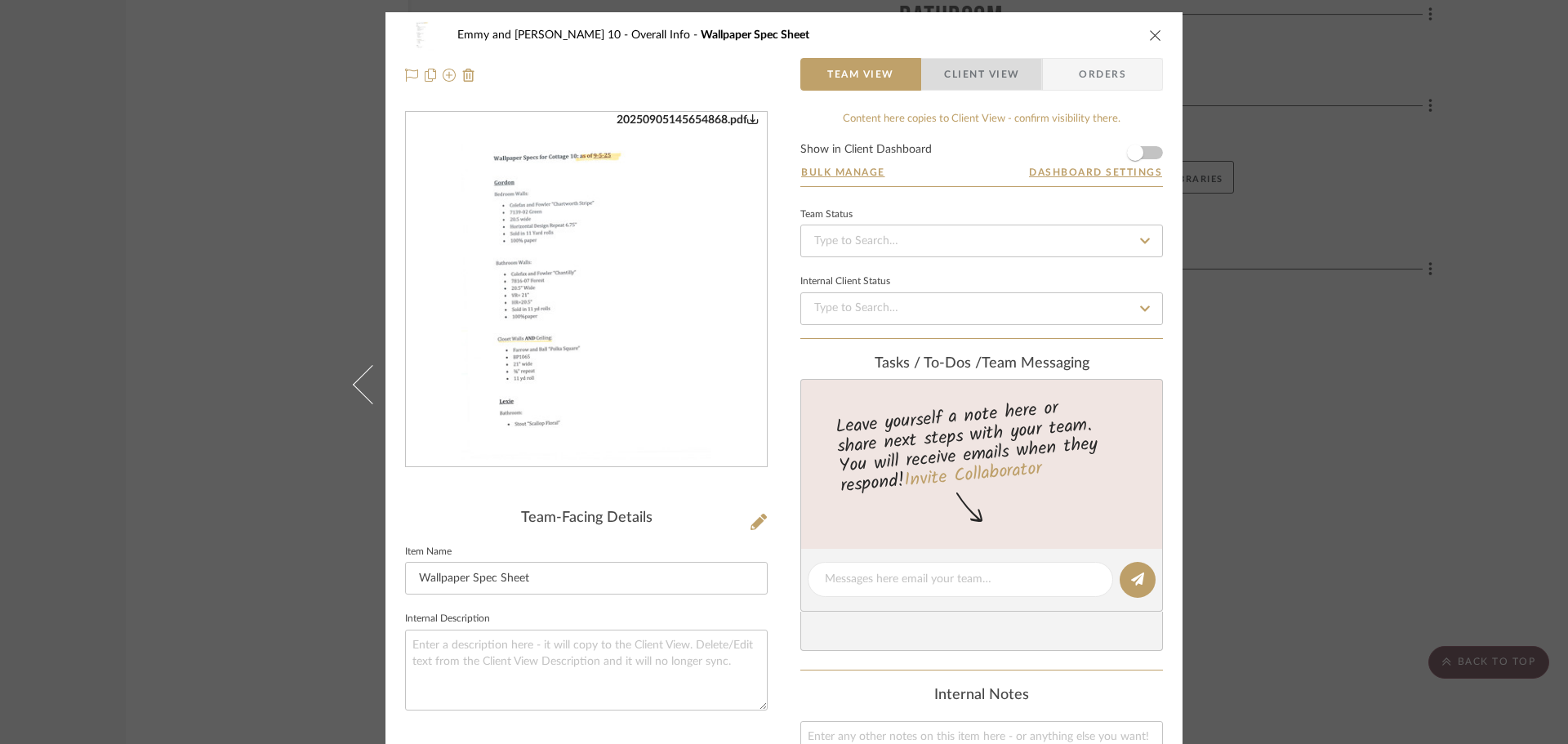
click at [973, 71] on span "Client View" at bounding box center [982, 73] width 75 height 33
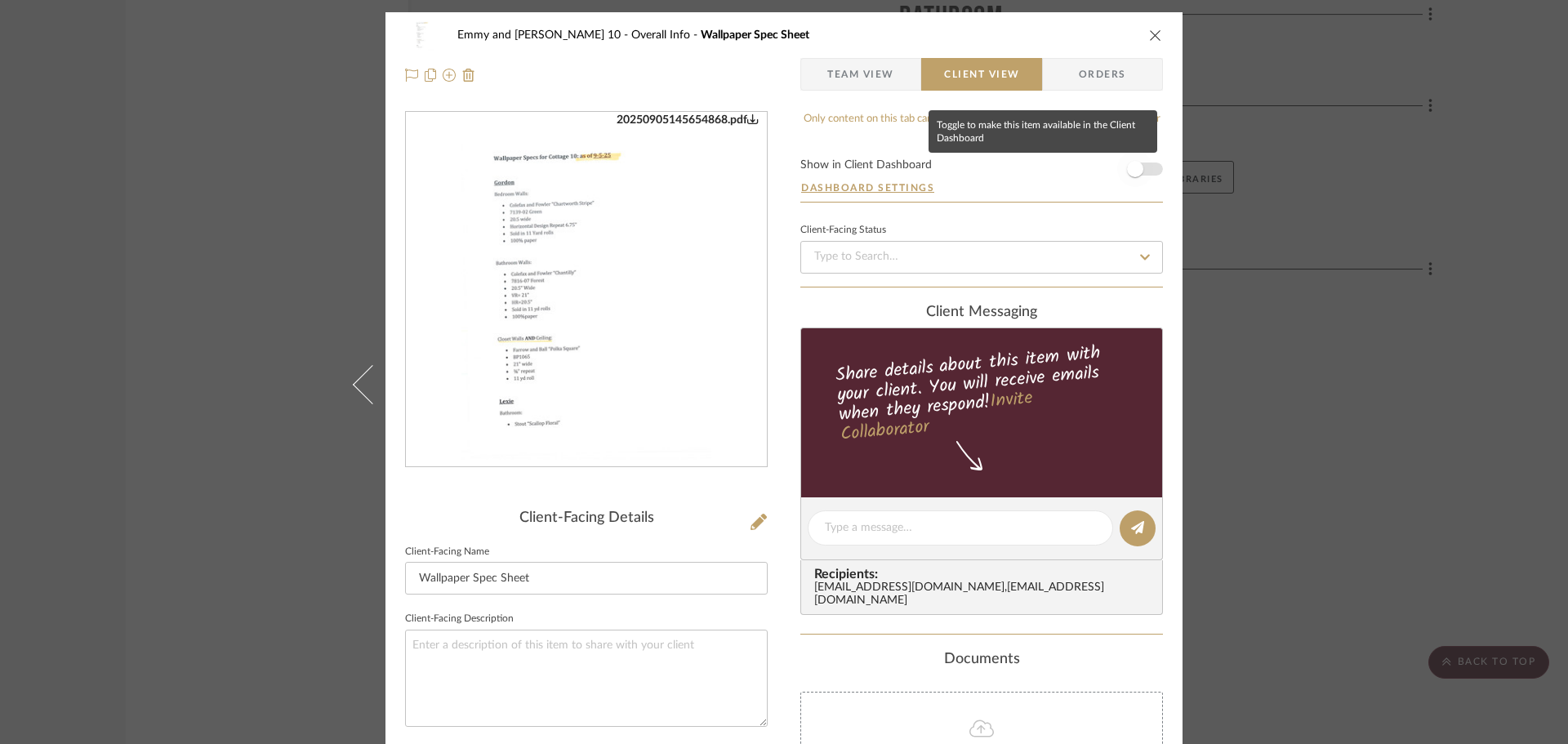
click at [1127, 171] on span "button" at bounding box center [1135, 169] width 16 height 16
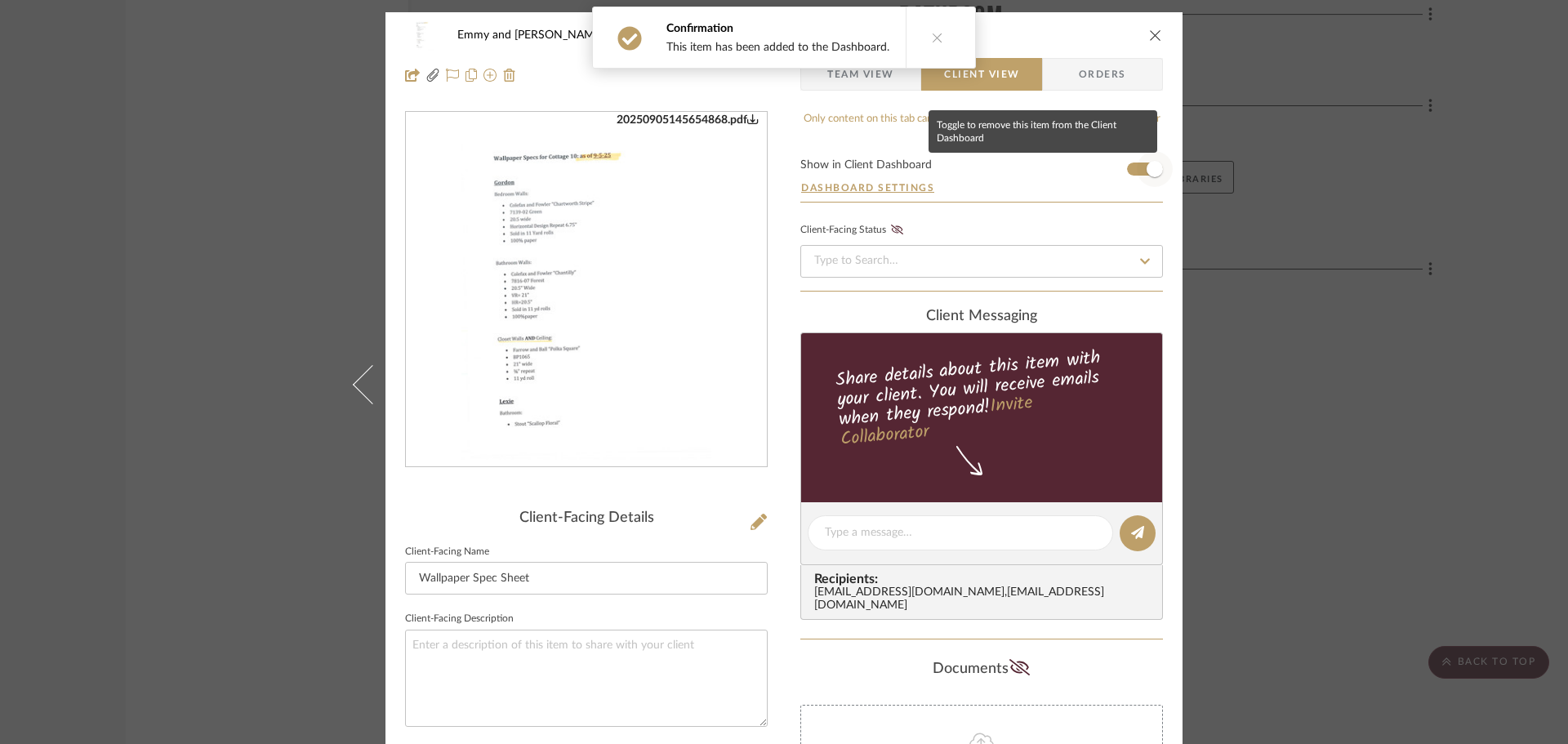
click at [1146, 170] on span "button" at bounding box center [1154, 169] width 16 height 16
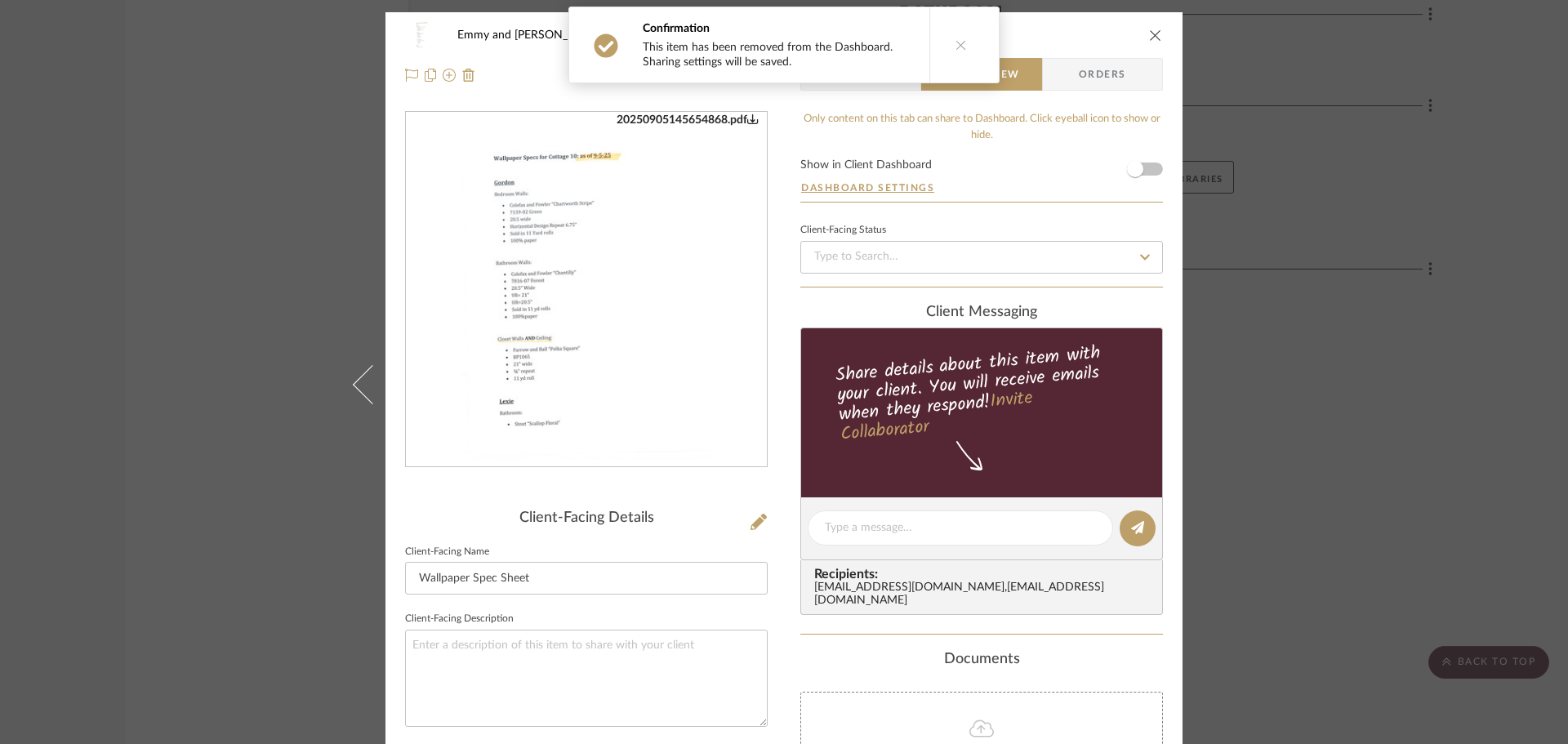
click at [1154, 31] on icon "close" at bounding box center [1154, 35] width 13 height 13
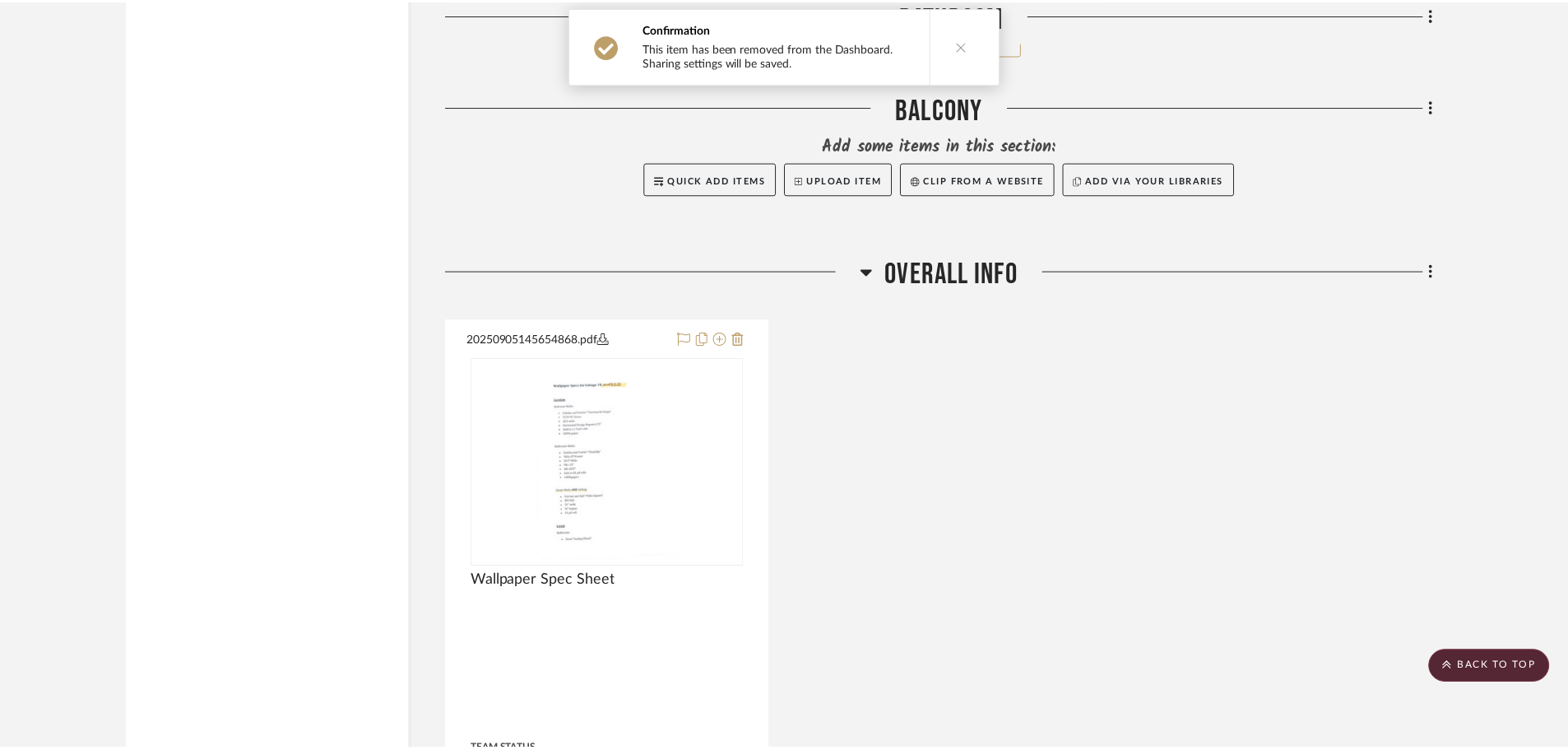
scroll to position [6521, 0]
click at [1487, 670] on scroll-to-top-button "BACK TO TOP" at bounding box center [1488, 667] width 122 height 33
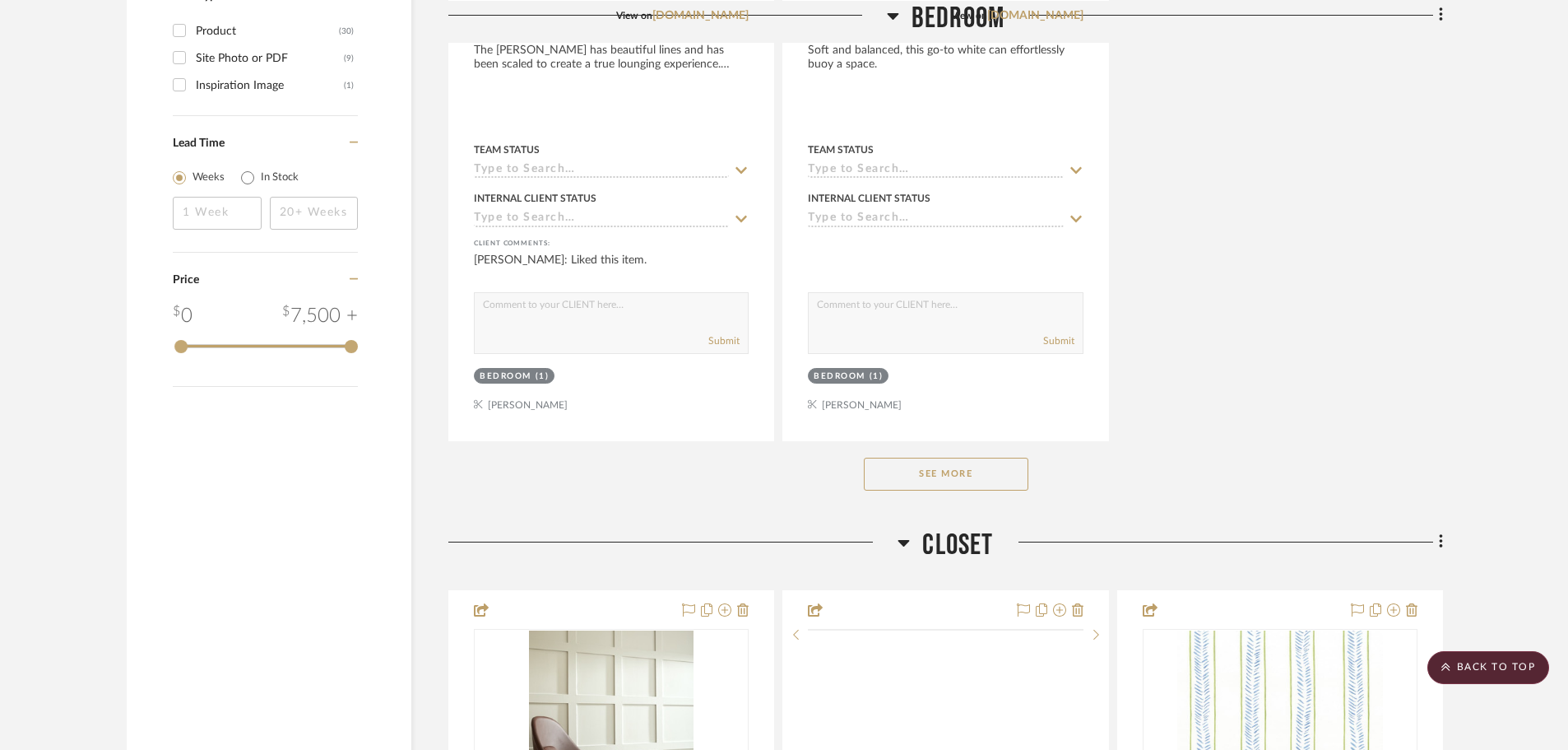
scroll to position [2223, 0]
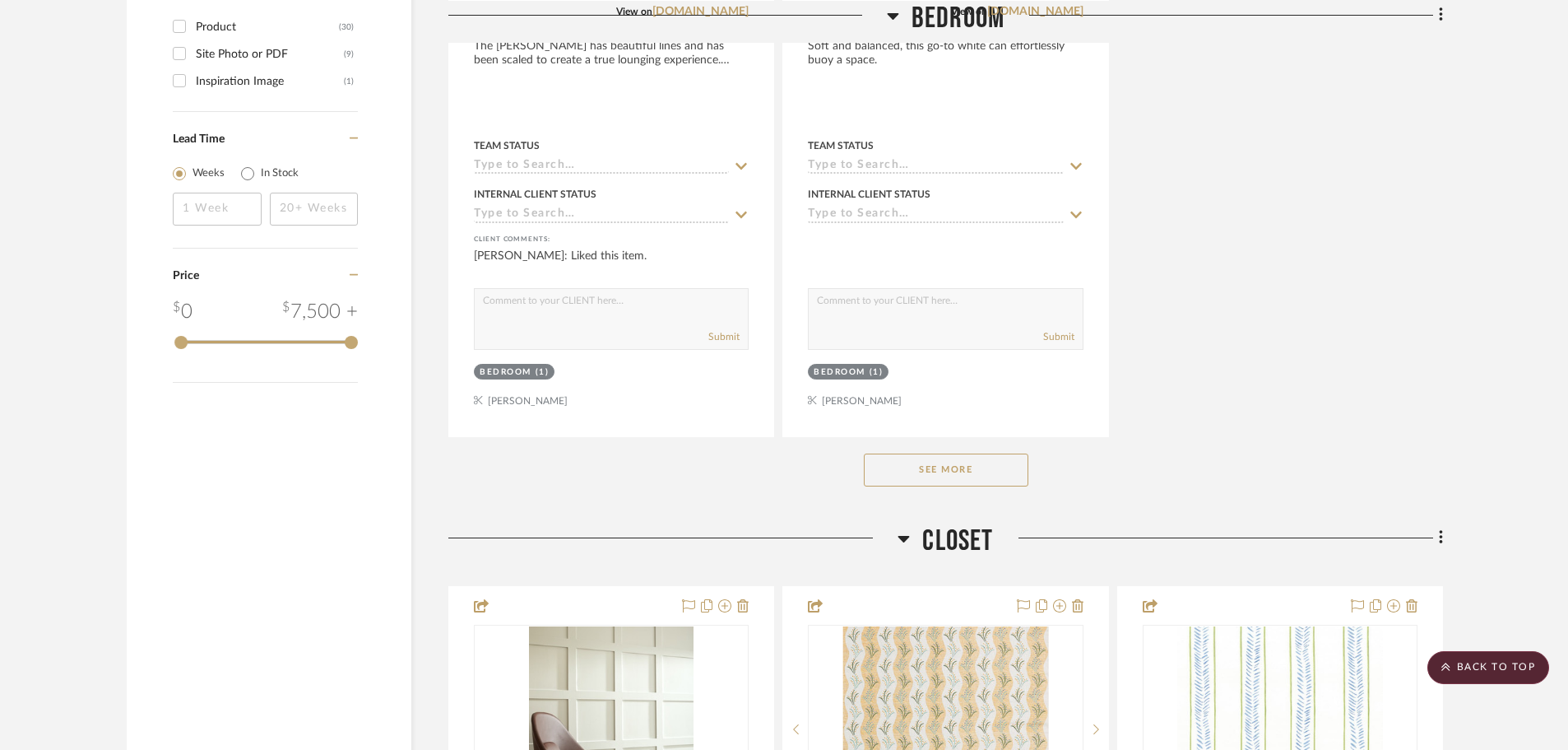
click at [992, 464] on button "See More" at bounding box center [945, 470] width 165 height 33
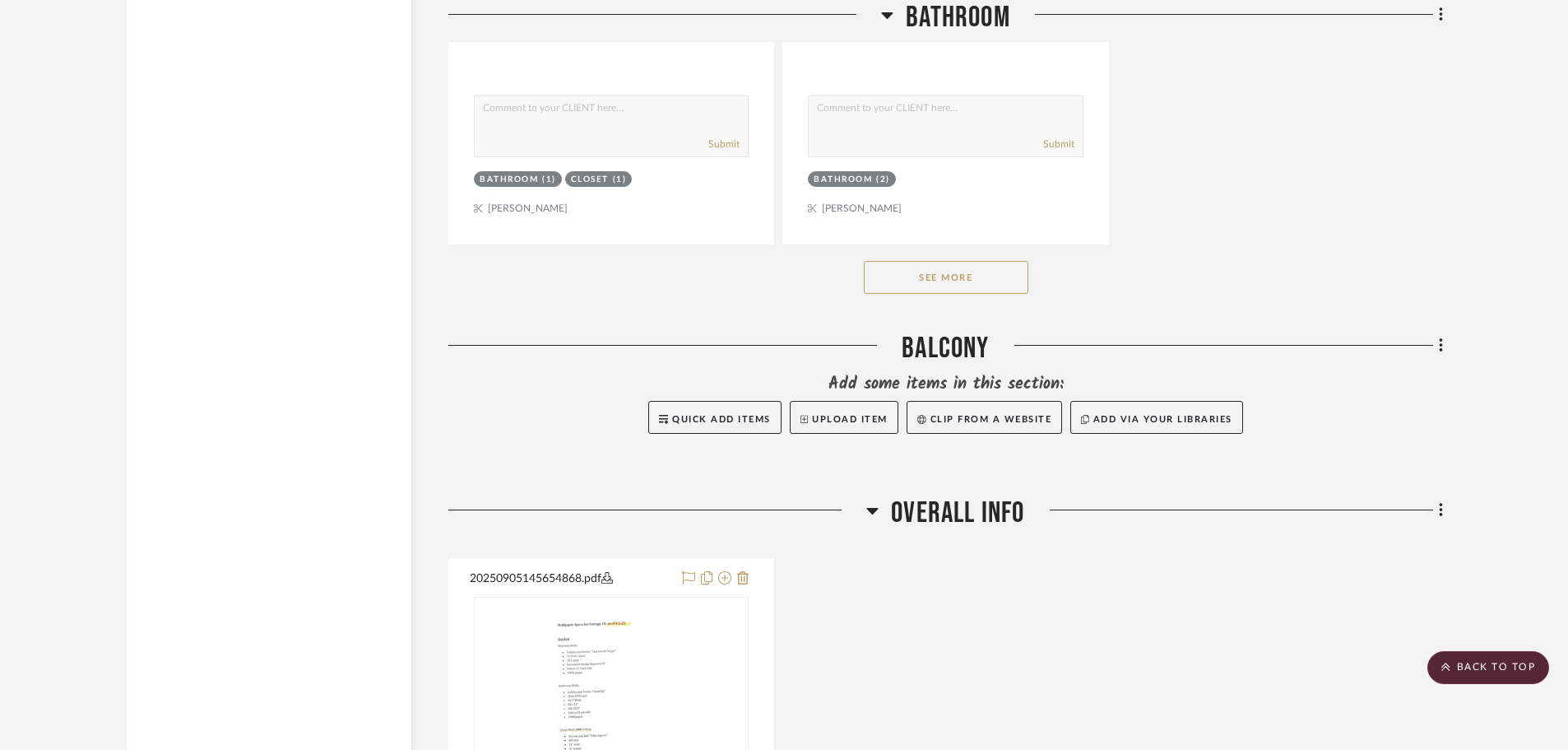
scroll to position [10043, 0]
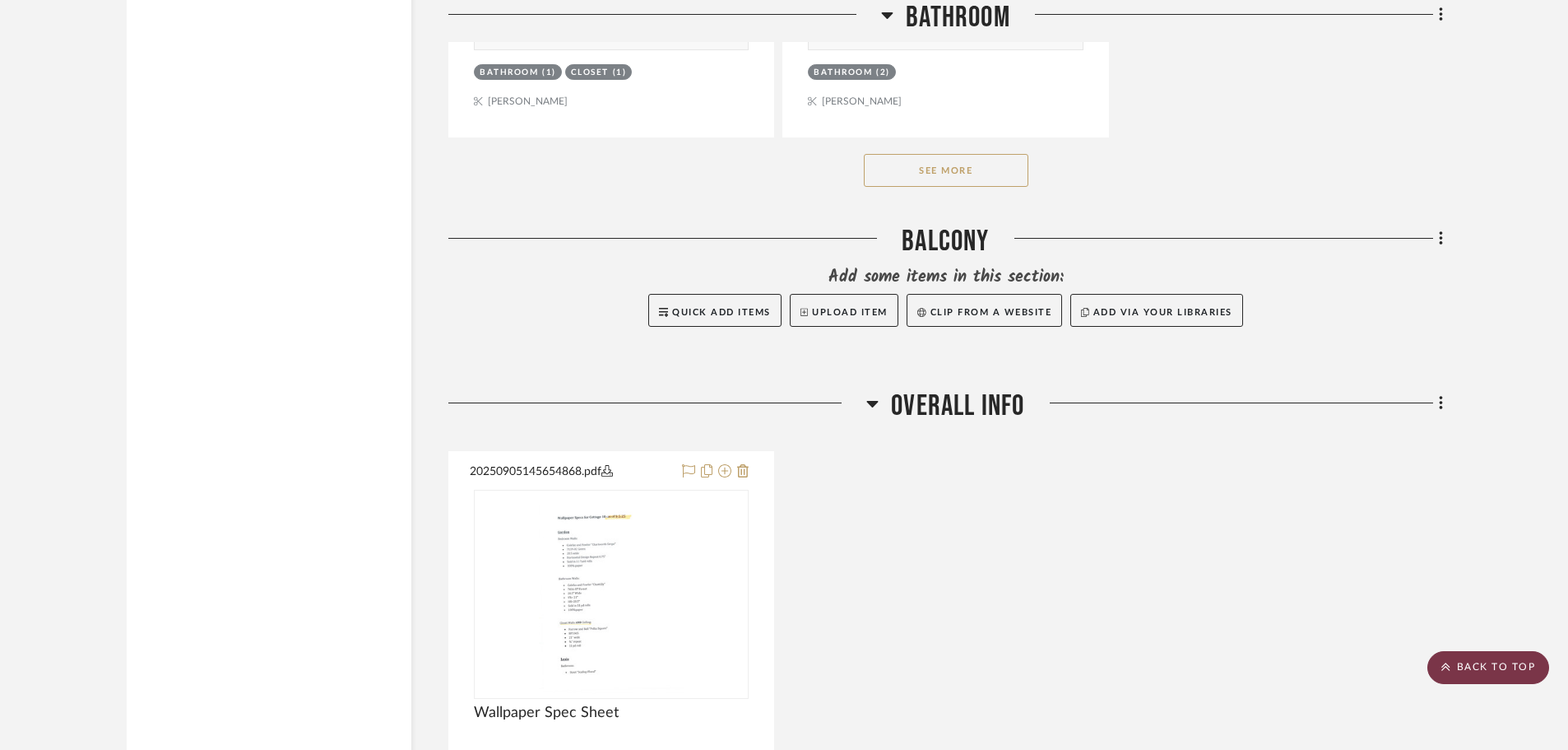
click at [1495, 660] on scroll-to-top-button "BACK TO TOP" at bounding box center [1488, 667] width 122 height 33
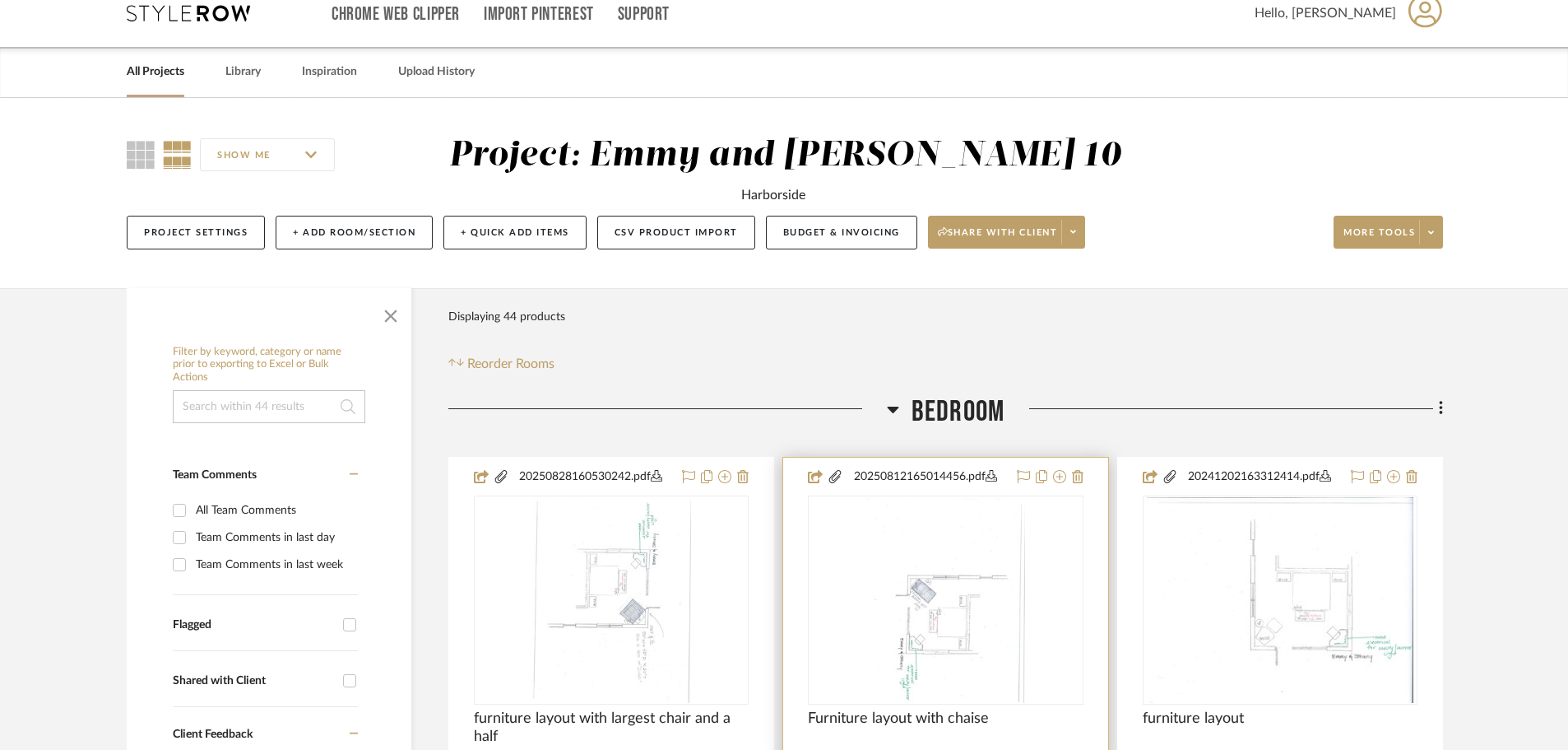
scroll to position [0, 0]
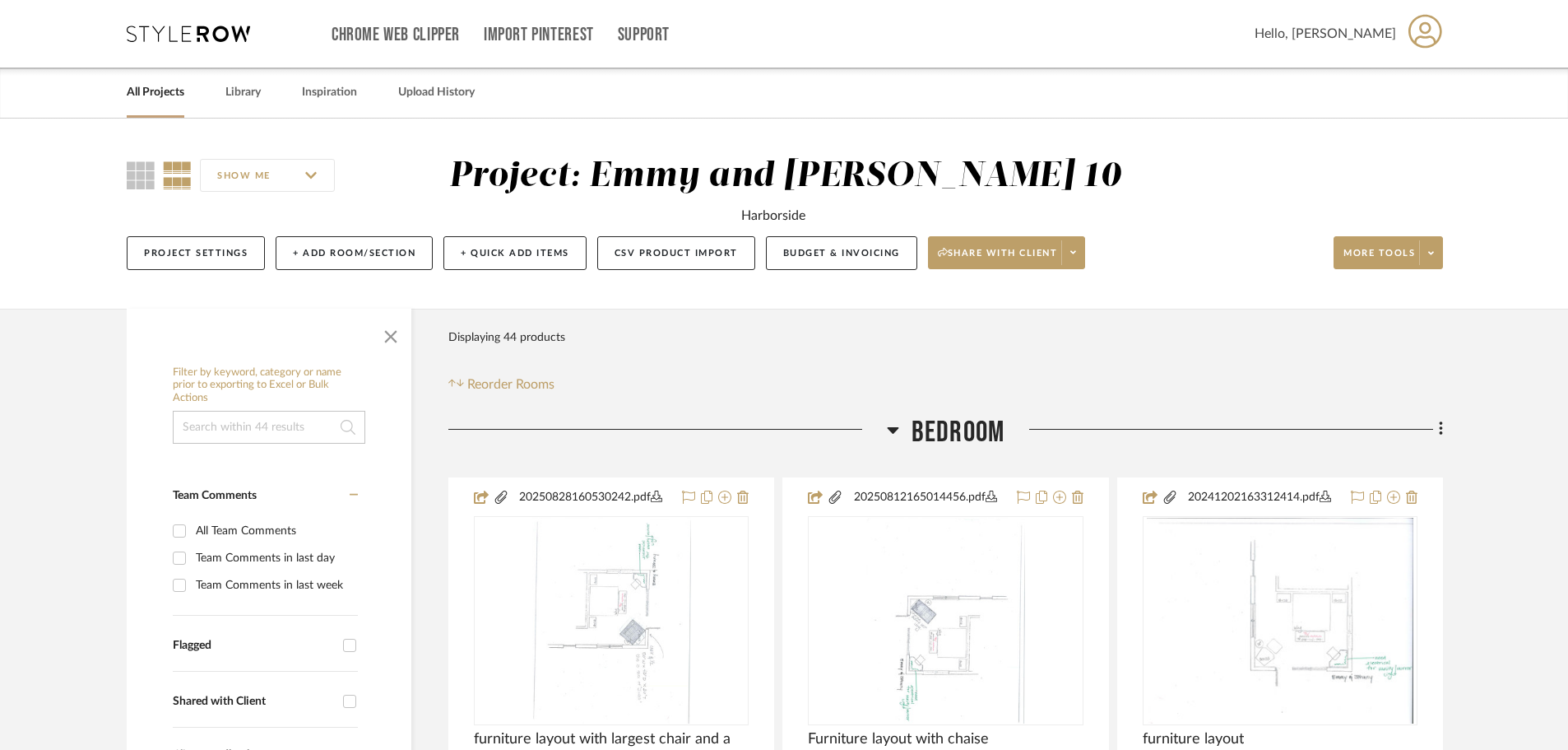
click at [150, 92] on link "All Projects" at bounding box center [156, 92] width 58 height 22
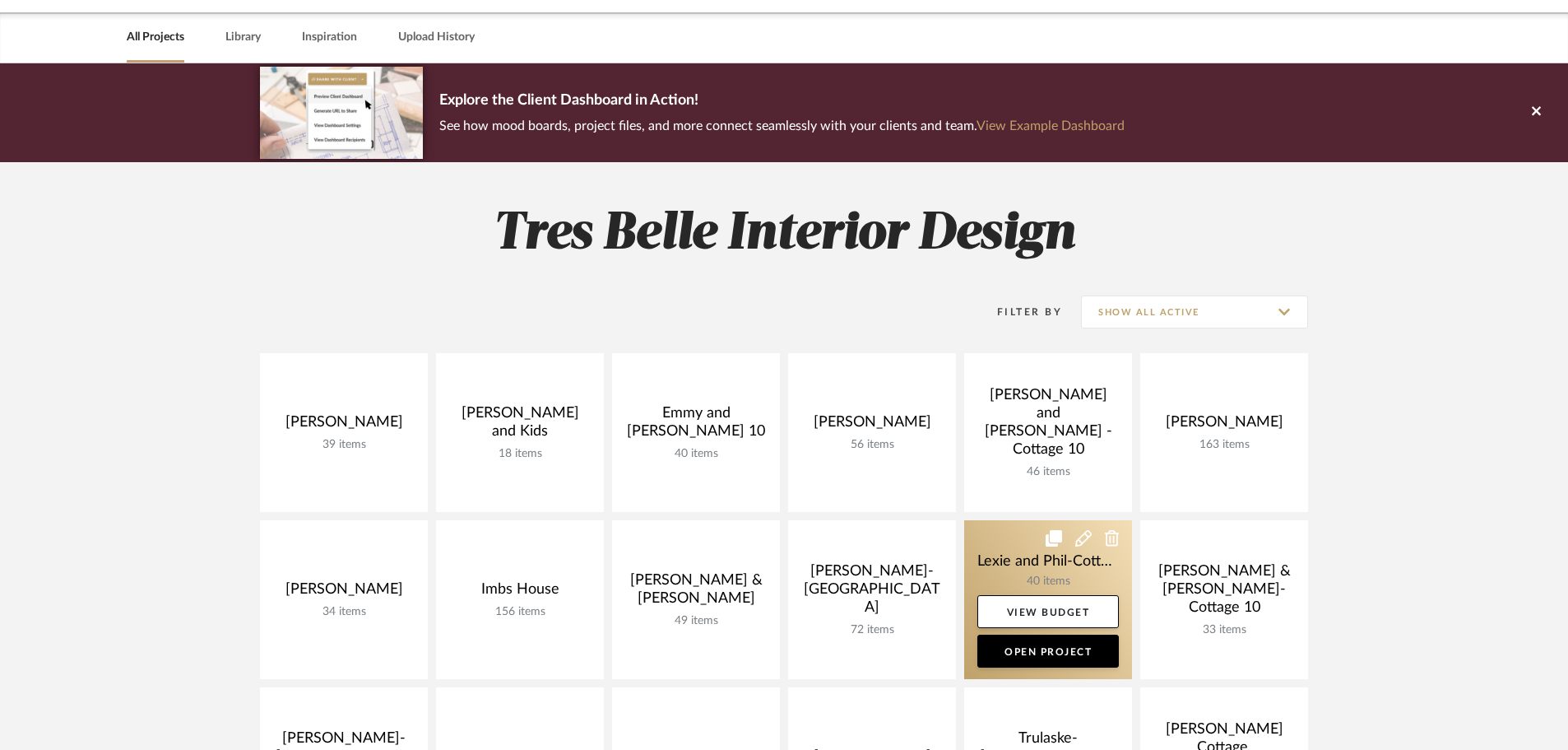
scroll to position [82, 0]
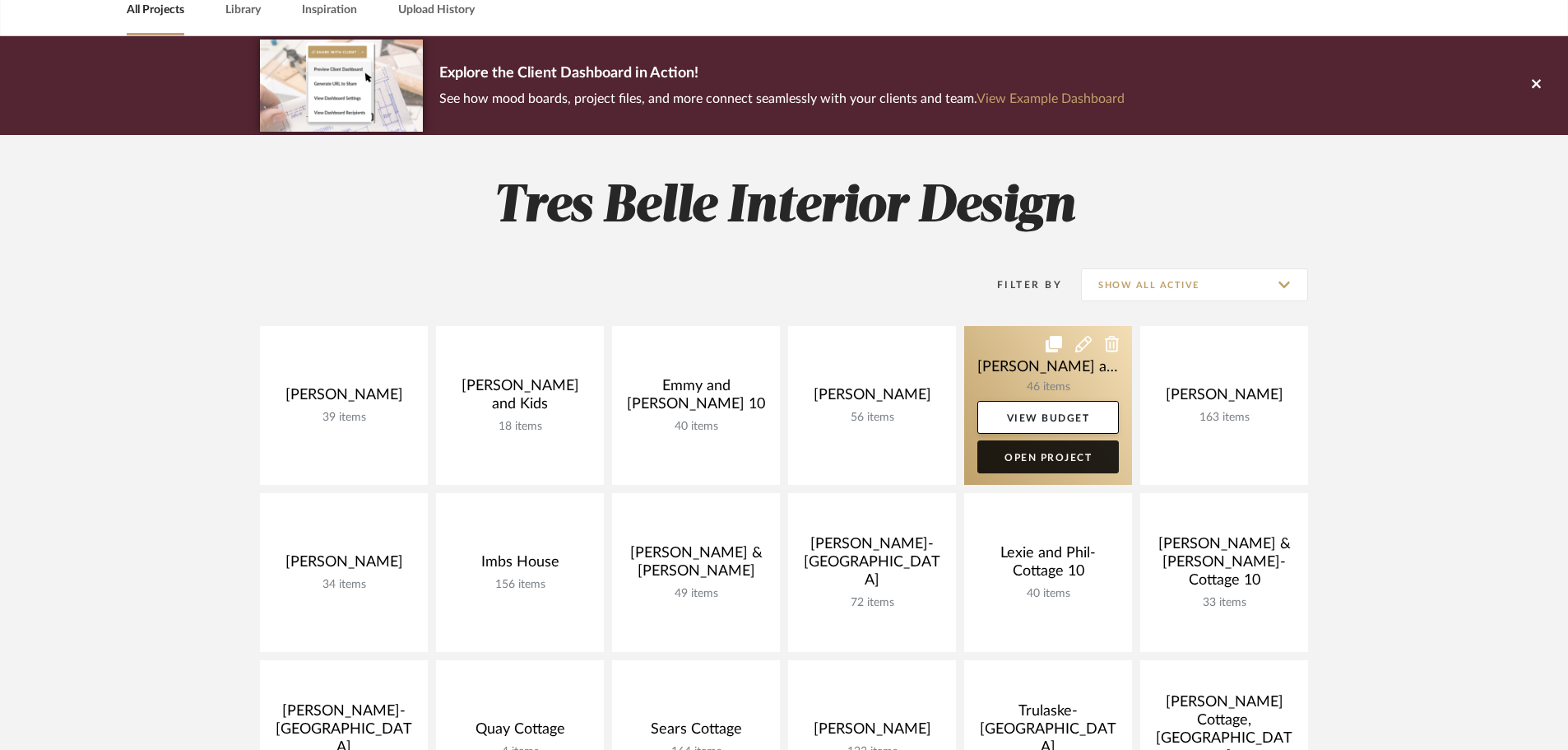
click at [1036, 462] on link "Open Project" at bounding box center [1048, 456] width 142 height 33
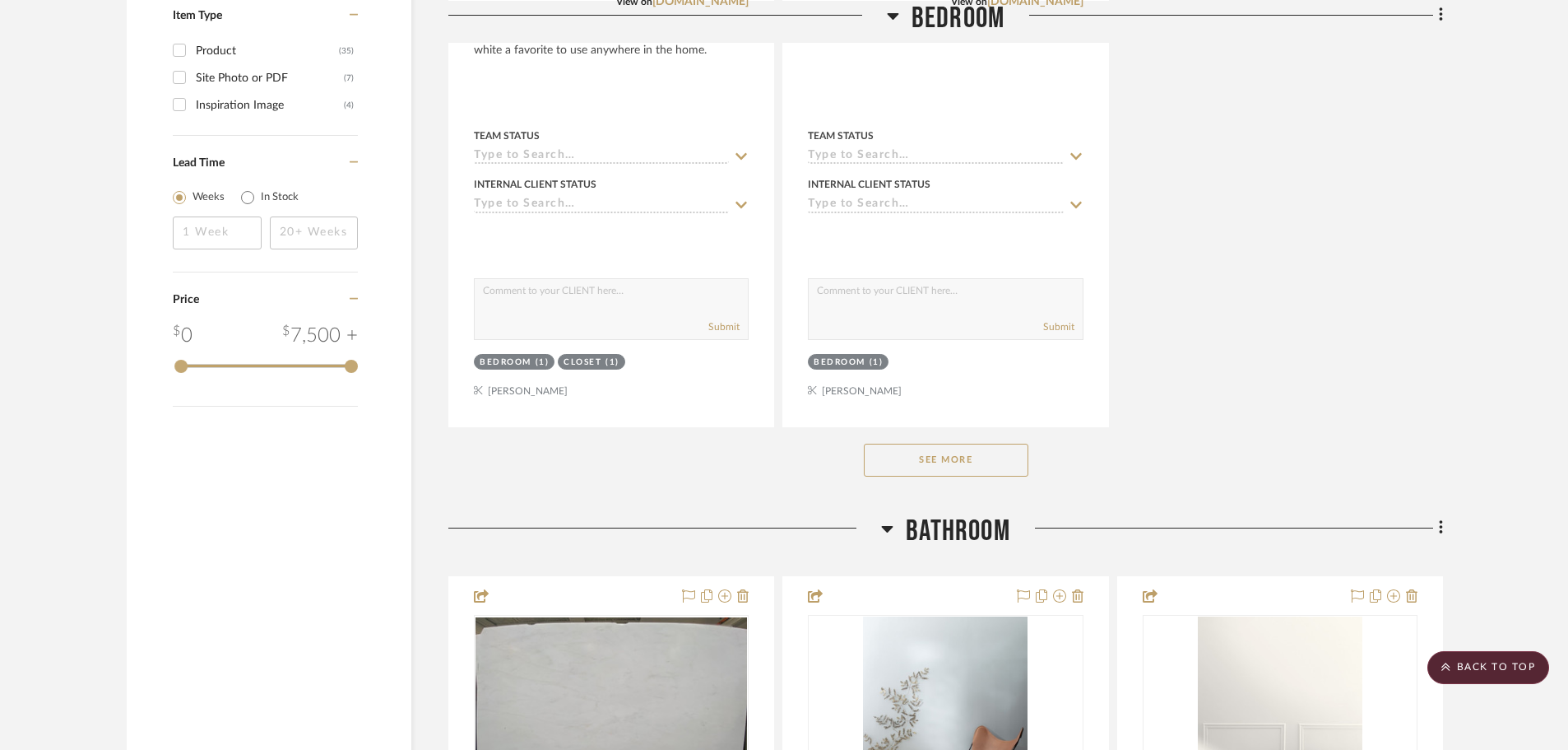
scroll to position [2305, 0]
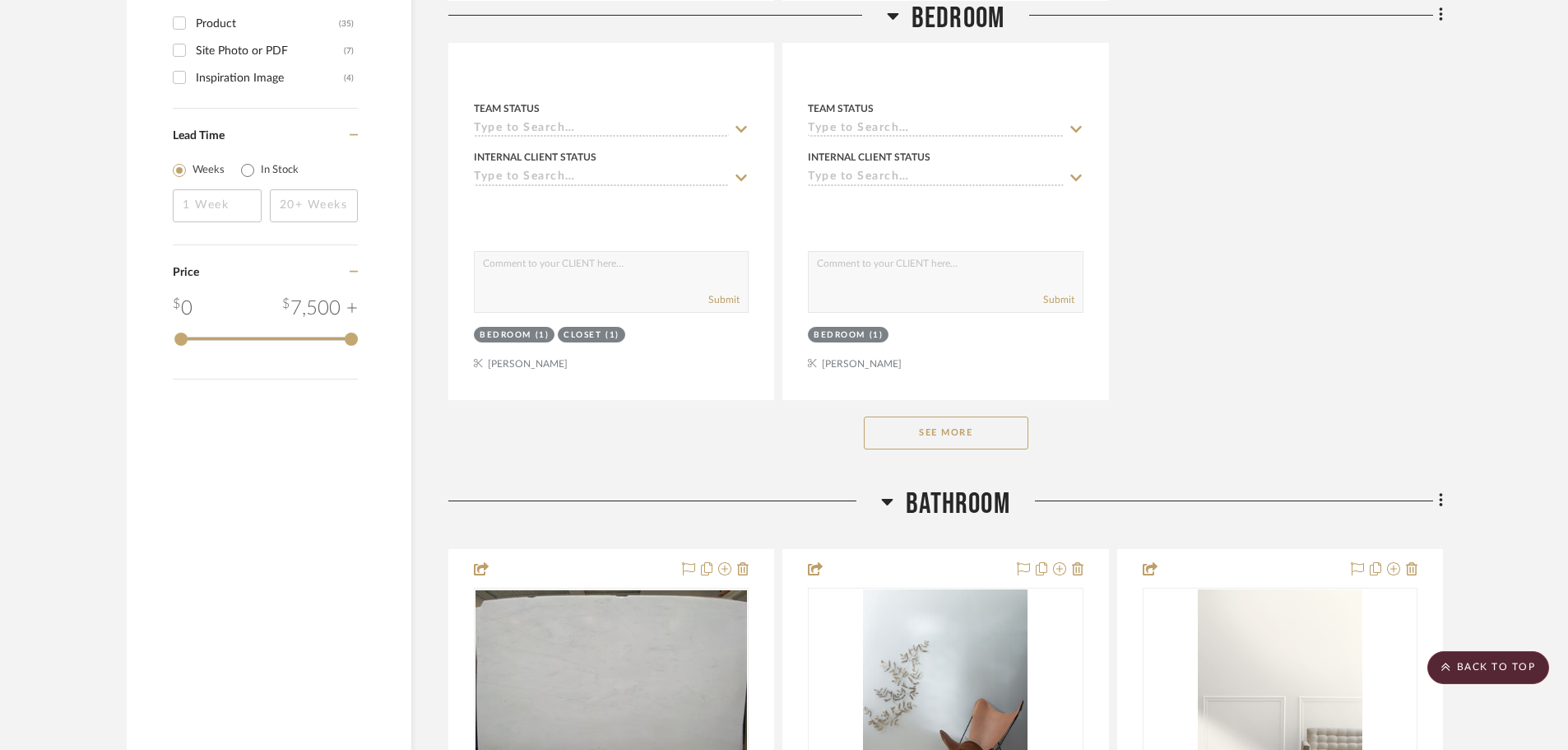
click at [1012, 417] on button "See More" at bounding box center [945, 433] width 165 height 33
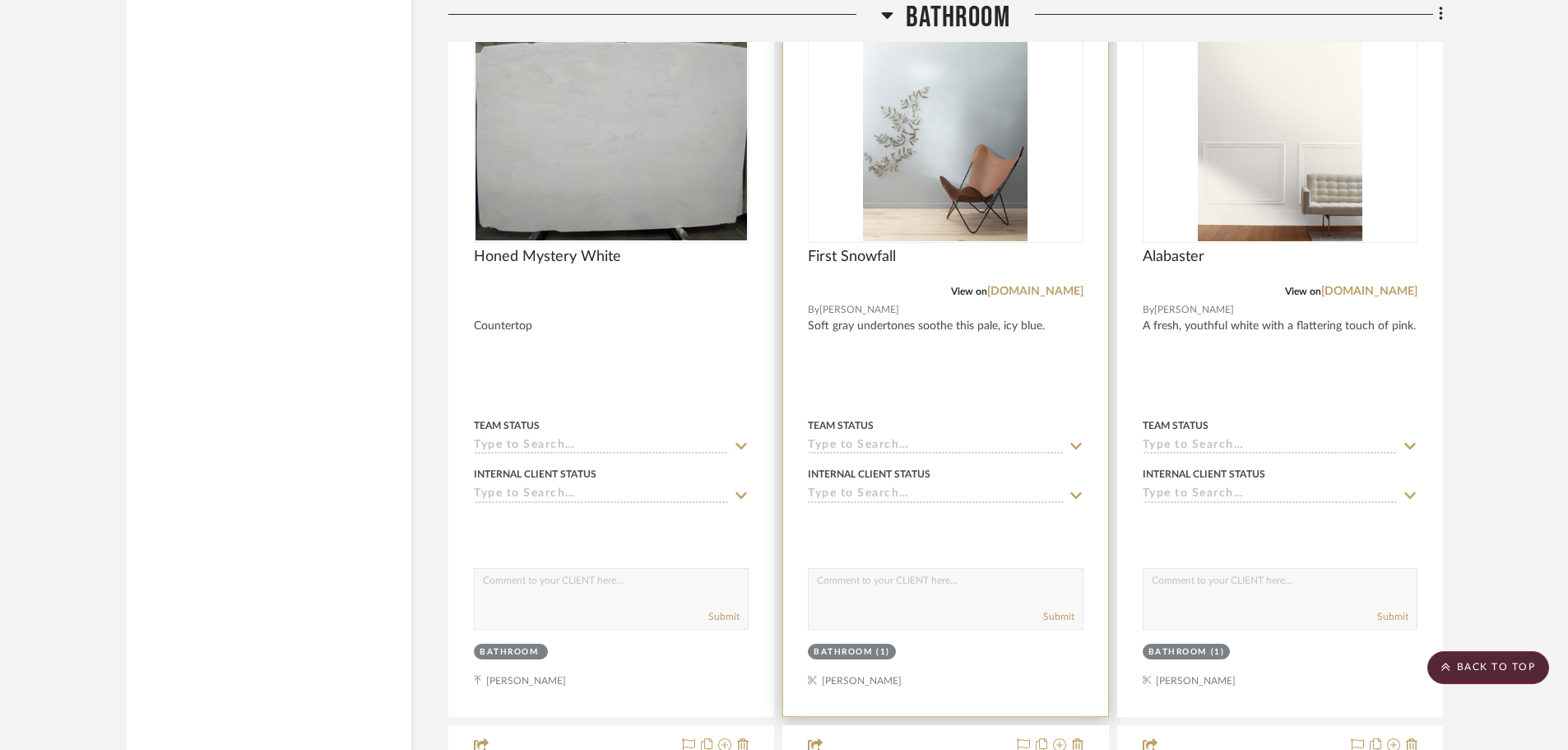
scroll to position [6997, 0]
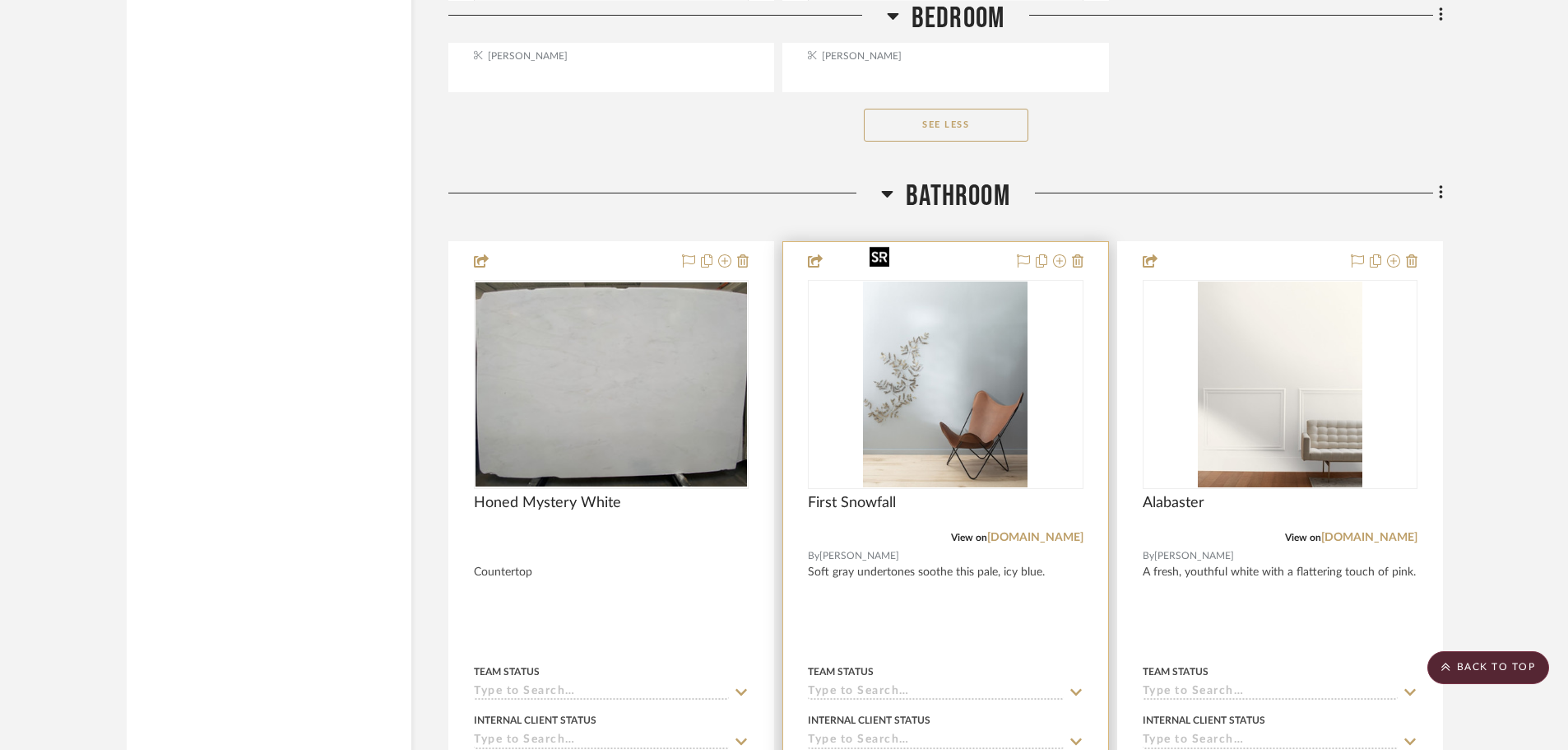
click at [979, 334] on img "0" at bounding box center [945, 385] width 165 height 206
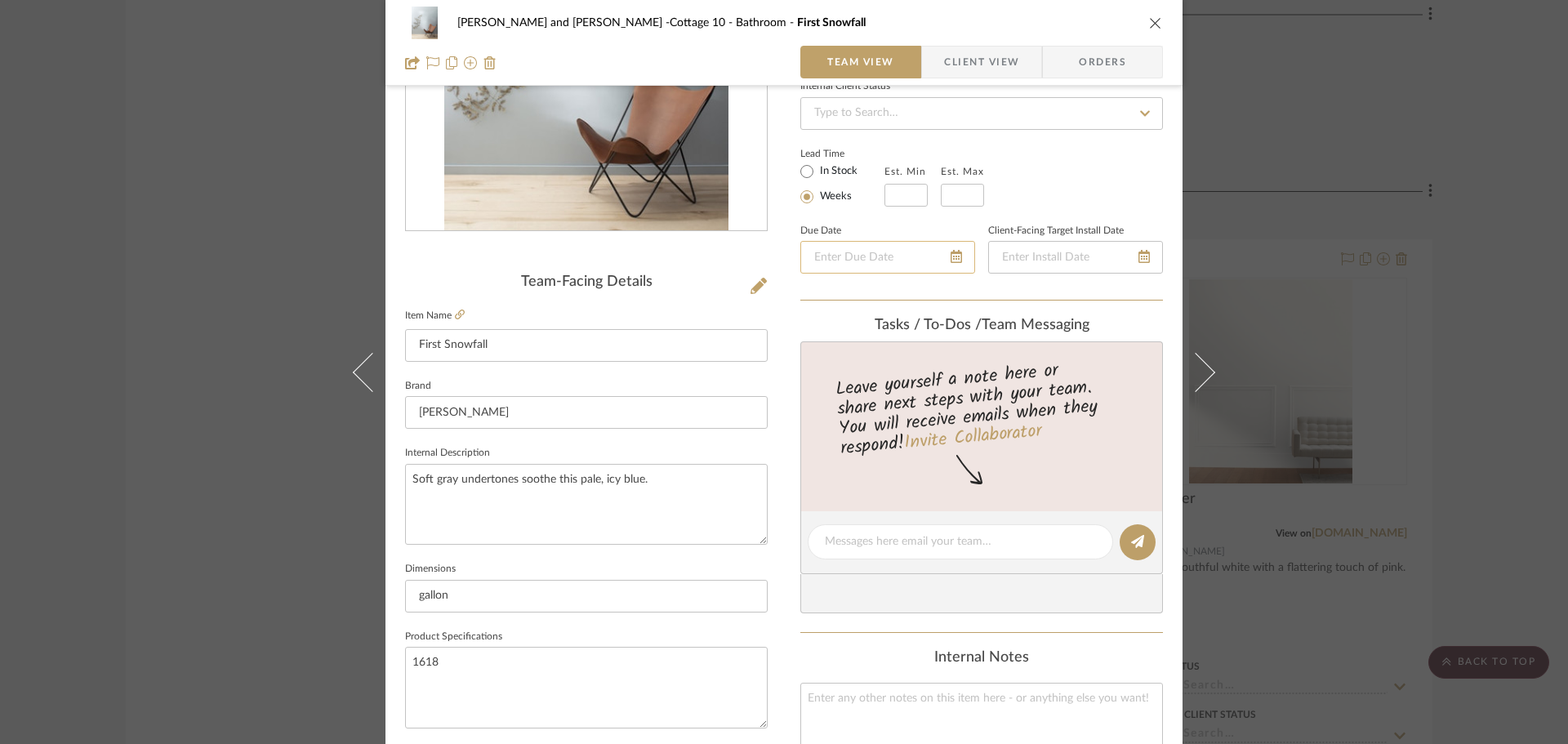
scroll to position [245, 0]
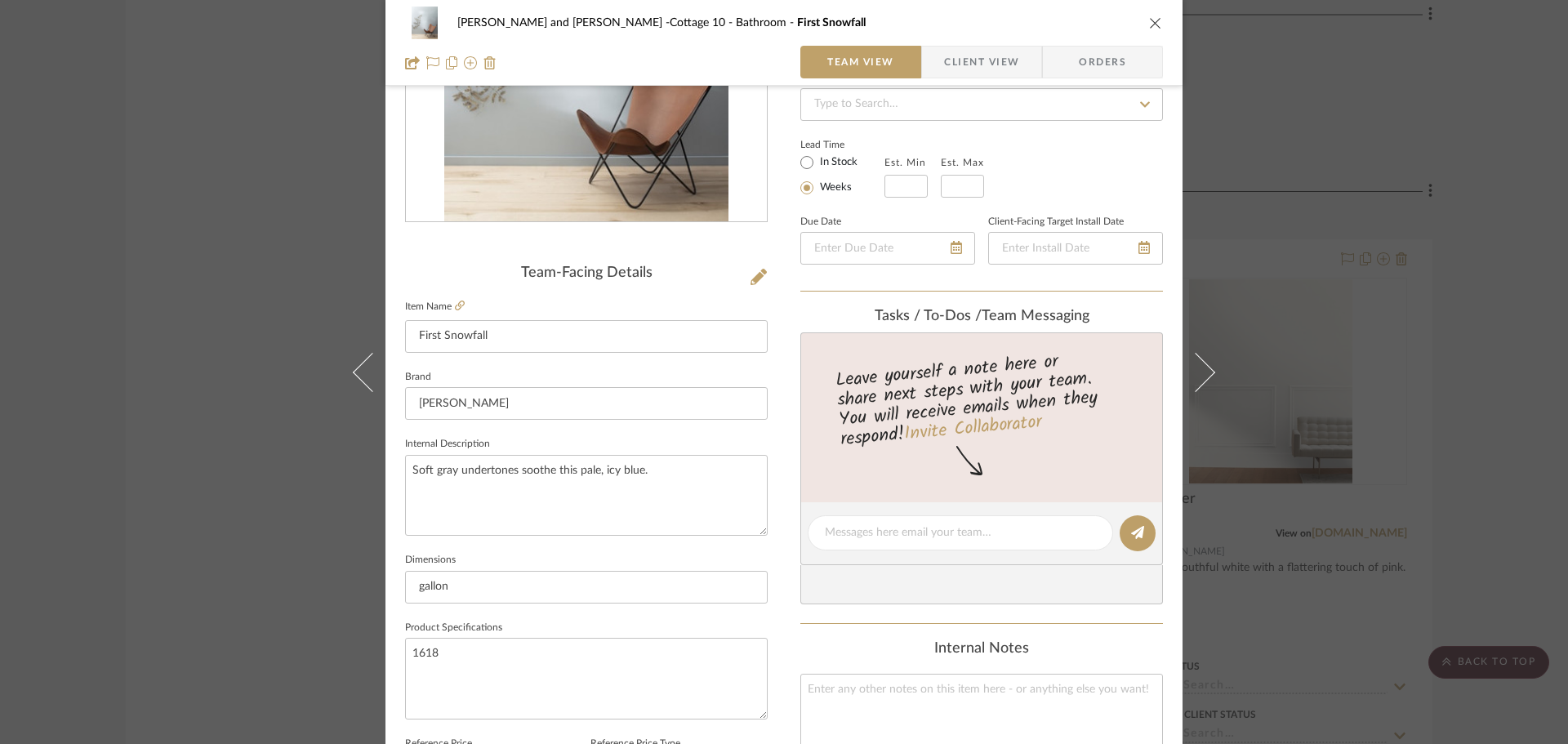
click at [1408, 118] on div "[PERSON_NAME] and [PERSON_NAME] -Cottage 10 Bathroom First Snowfall Team View C…" at bounding box center [784, 372] width 1568 height 744
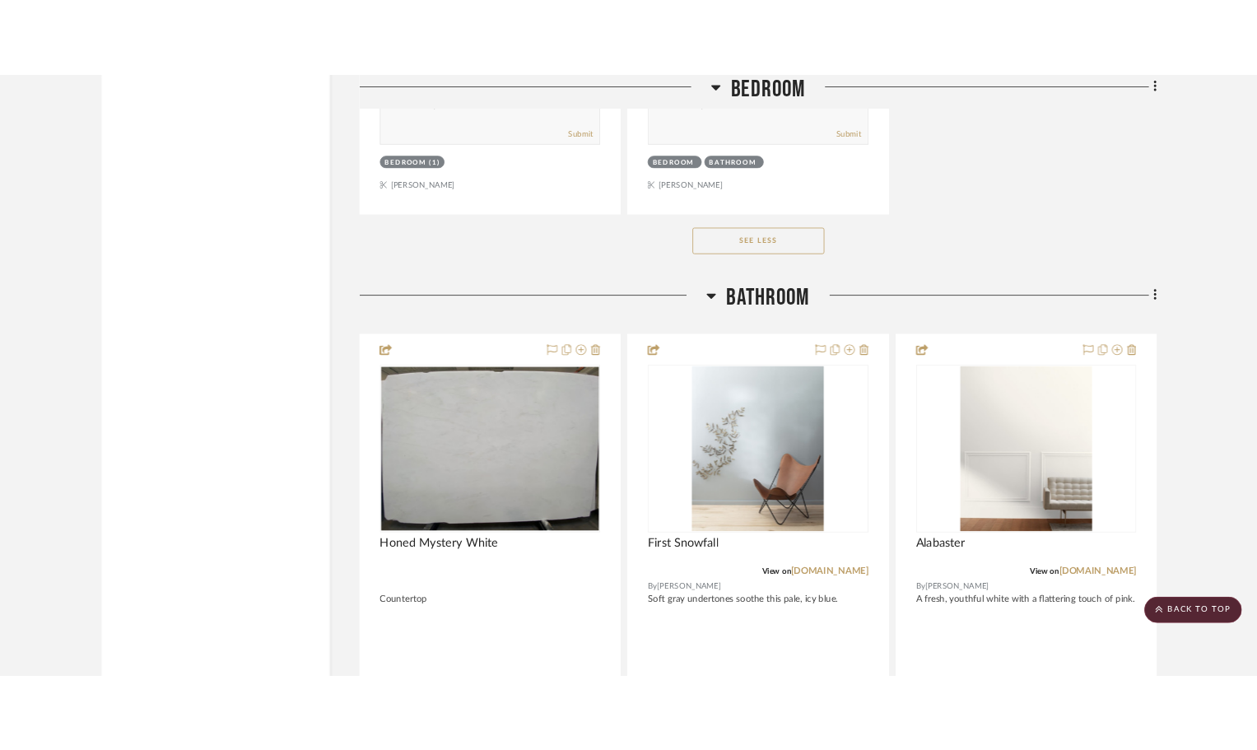
scroll to position [6957, 0]
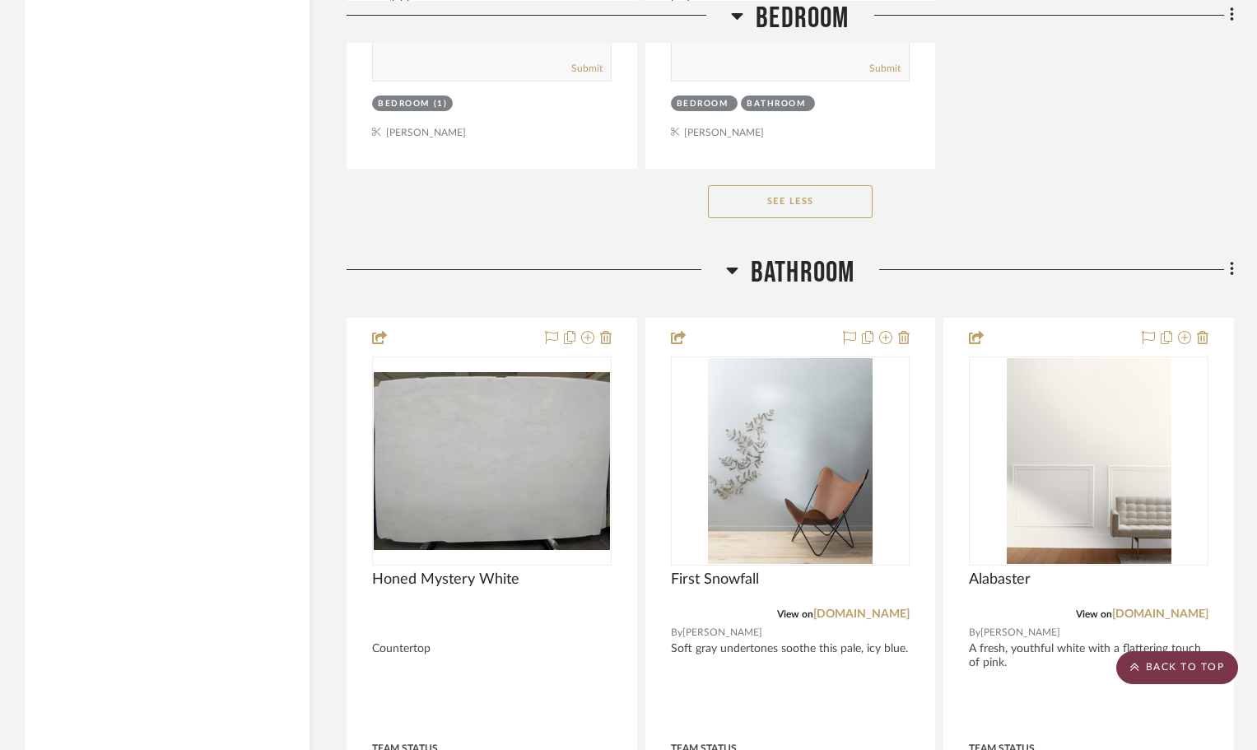
click at [1175, 669] on scroll-to-top-button "BACK TO TOP" at bounding box center [1177, 667] width 122 height 33
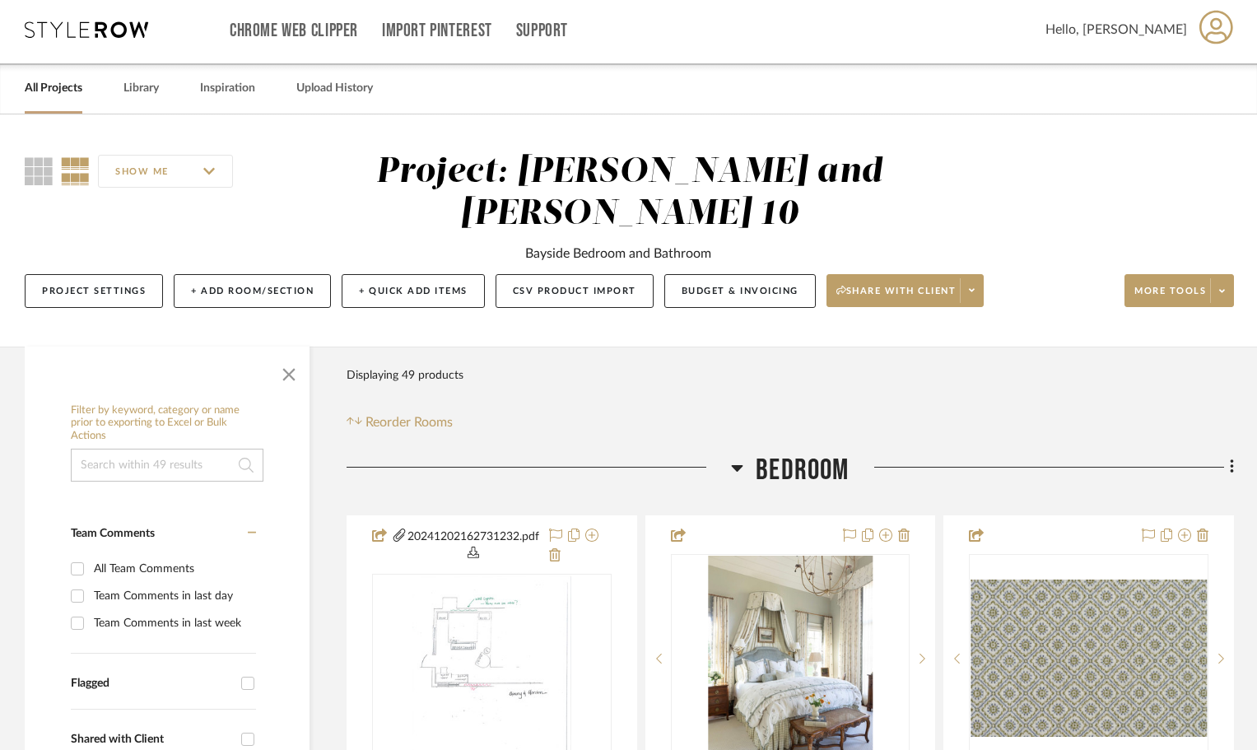
scroll to position [0, 0]
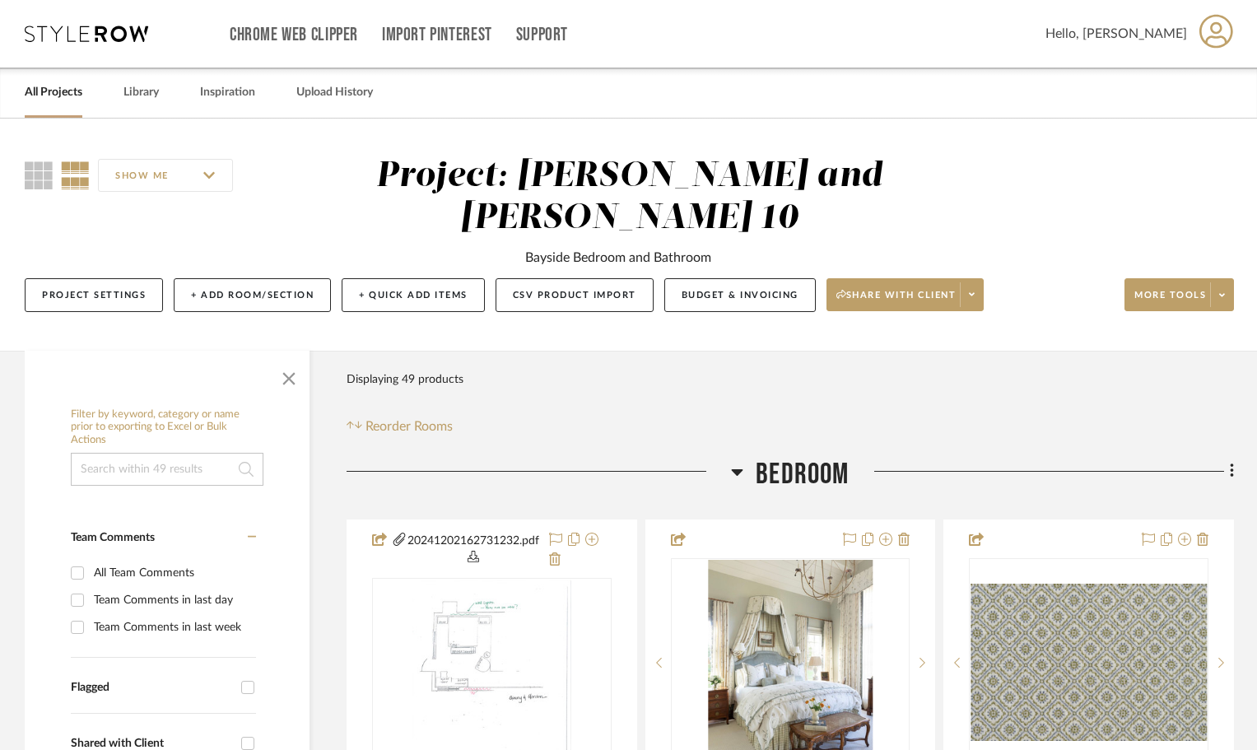
click at [43, 85] on link "All Projects" at bounding box center [54, 92] width 58 height 22
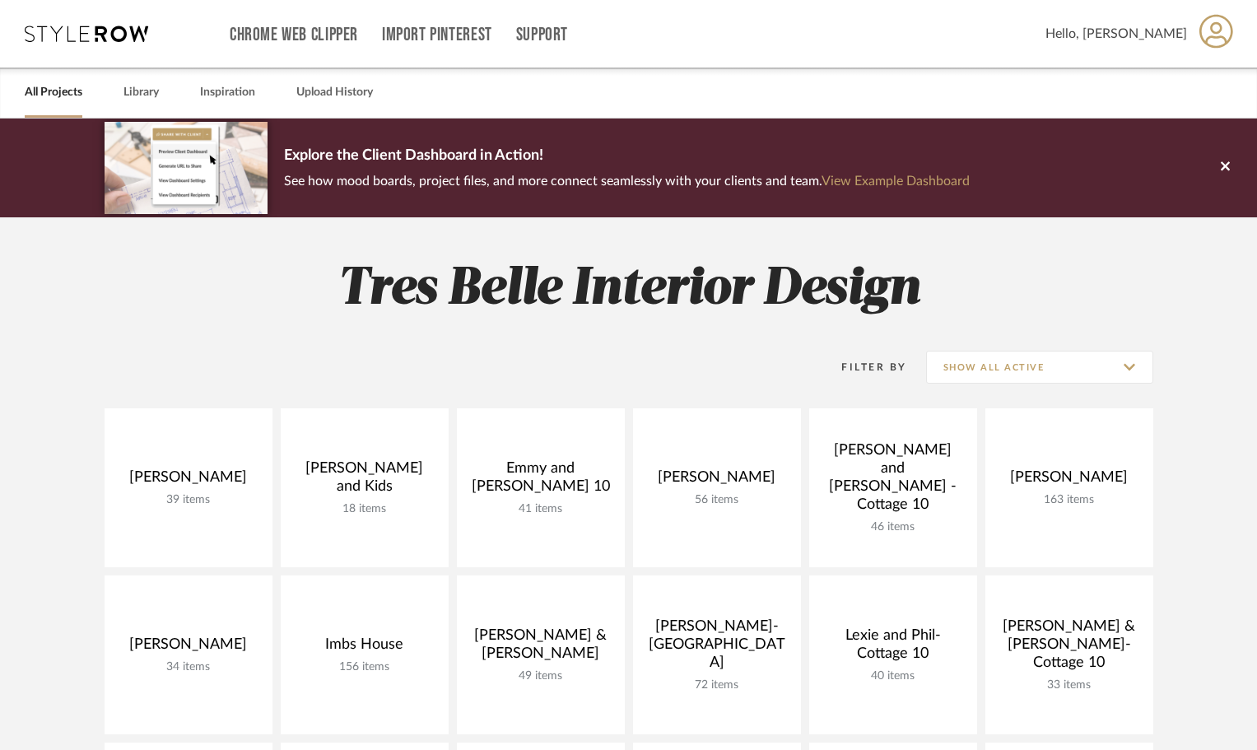
click at [0, 0] on link at bounding box center [0, 0] width 0 height 0
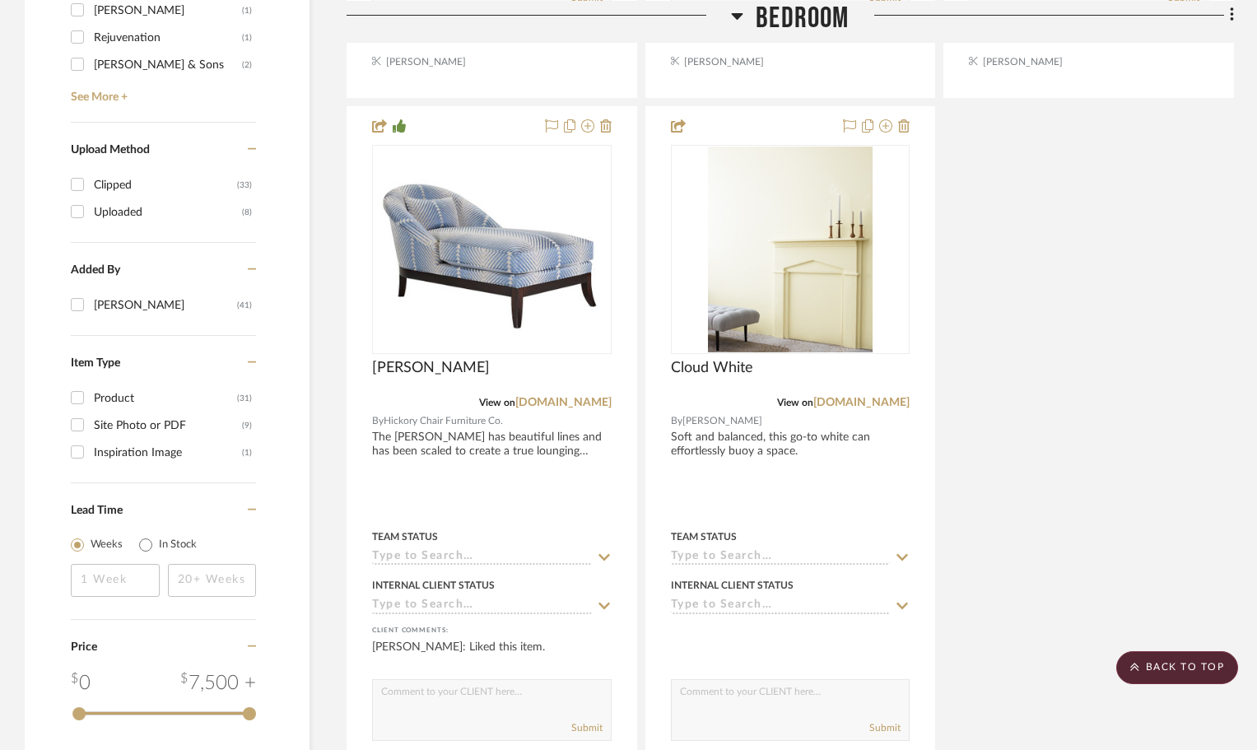
scroll to position [2223, 0]
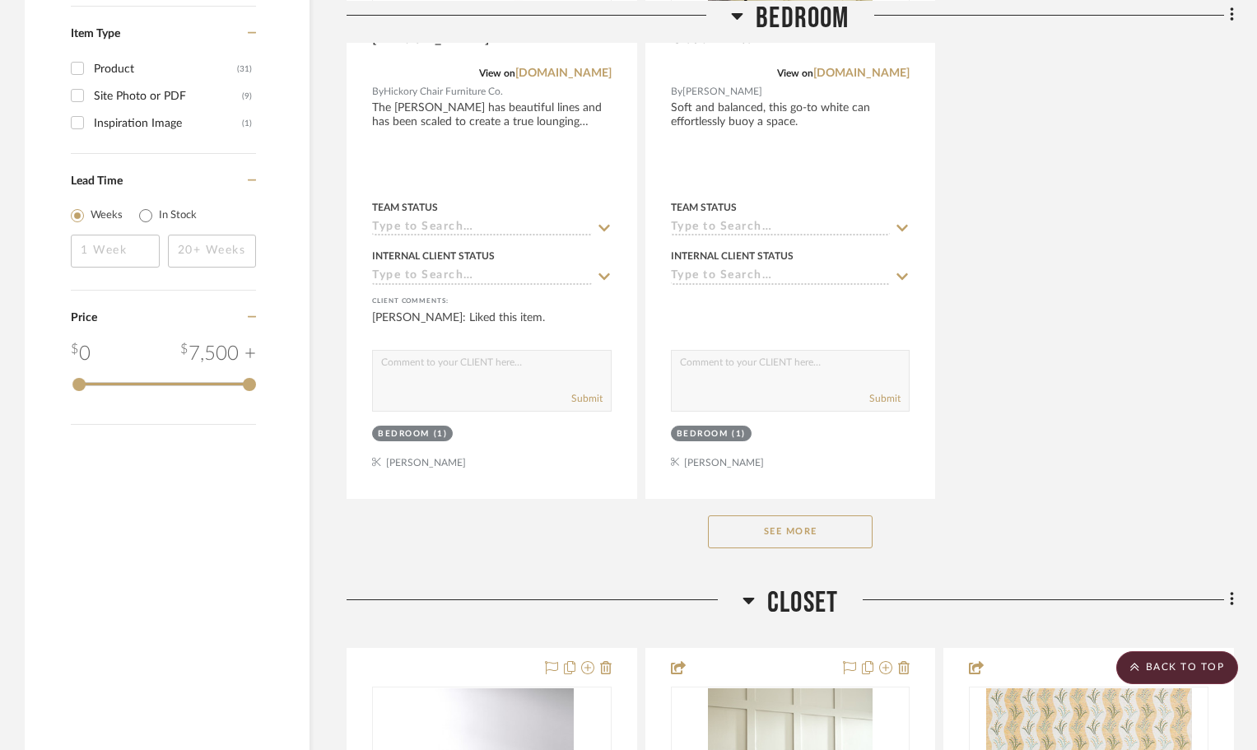
click at [862, 535] on button "See More" at bounding box center [790, 531] width 165 height 33
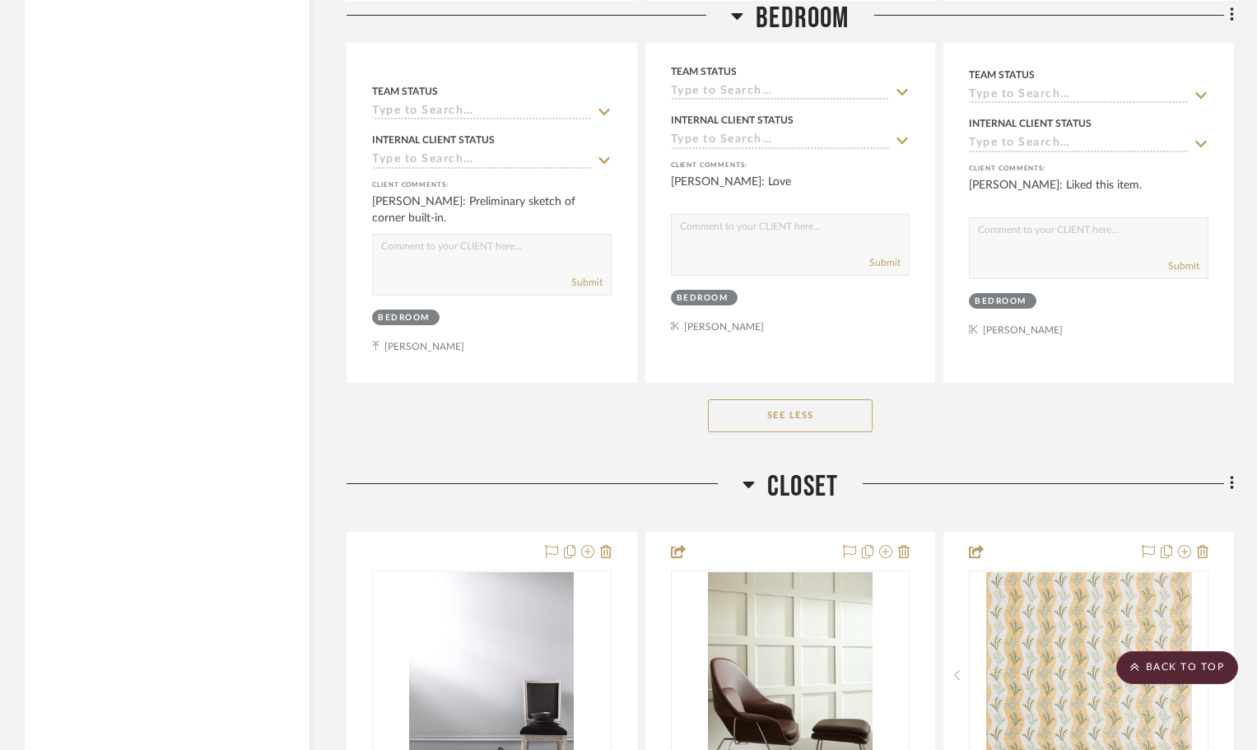
scroll to position [6339, 0]
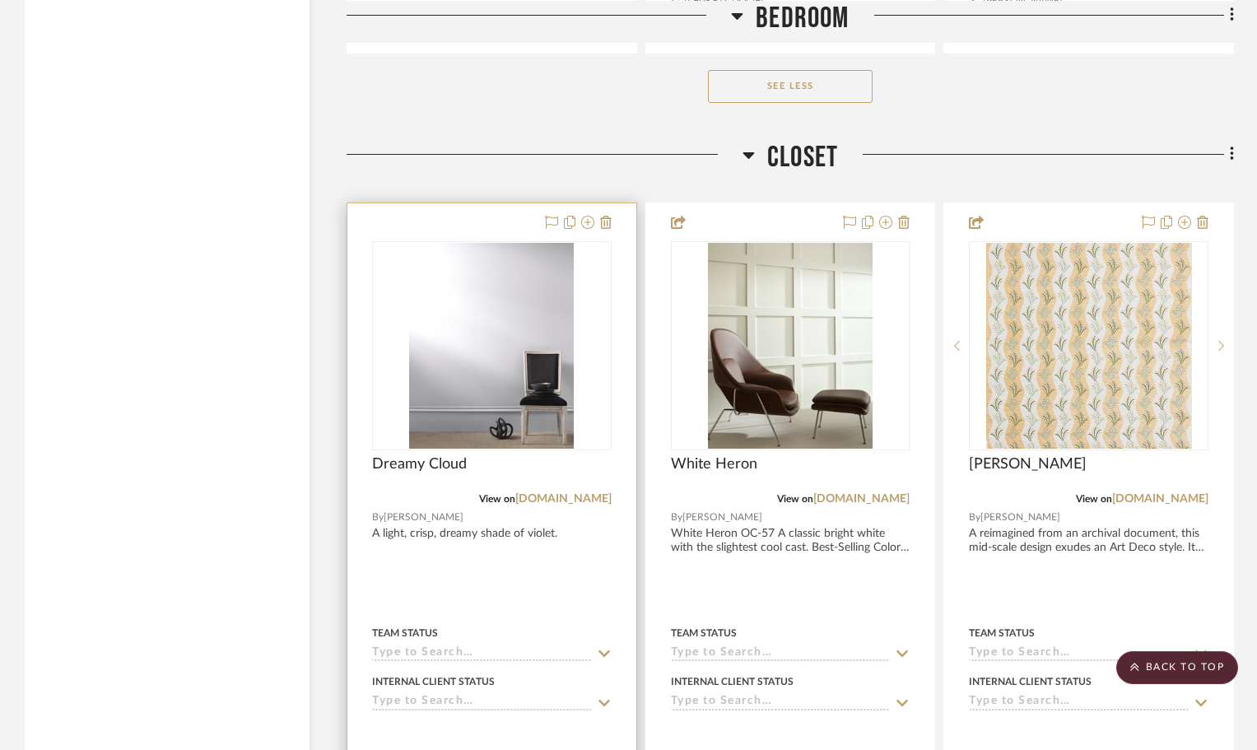
click at [611, 282] on div at bounding box center [492, 345] width 240 height 209
click at [594, 286] on div "0" at bounding box center [492, 345] width 238 height 207
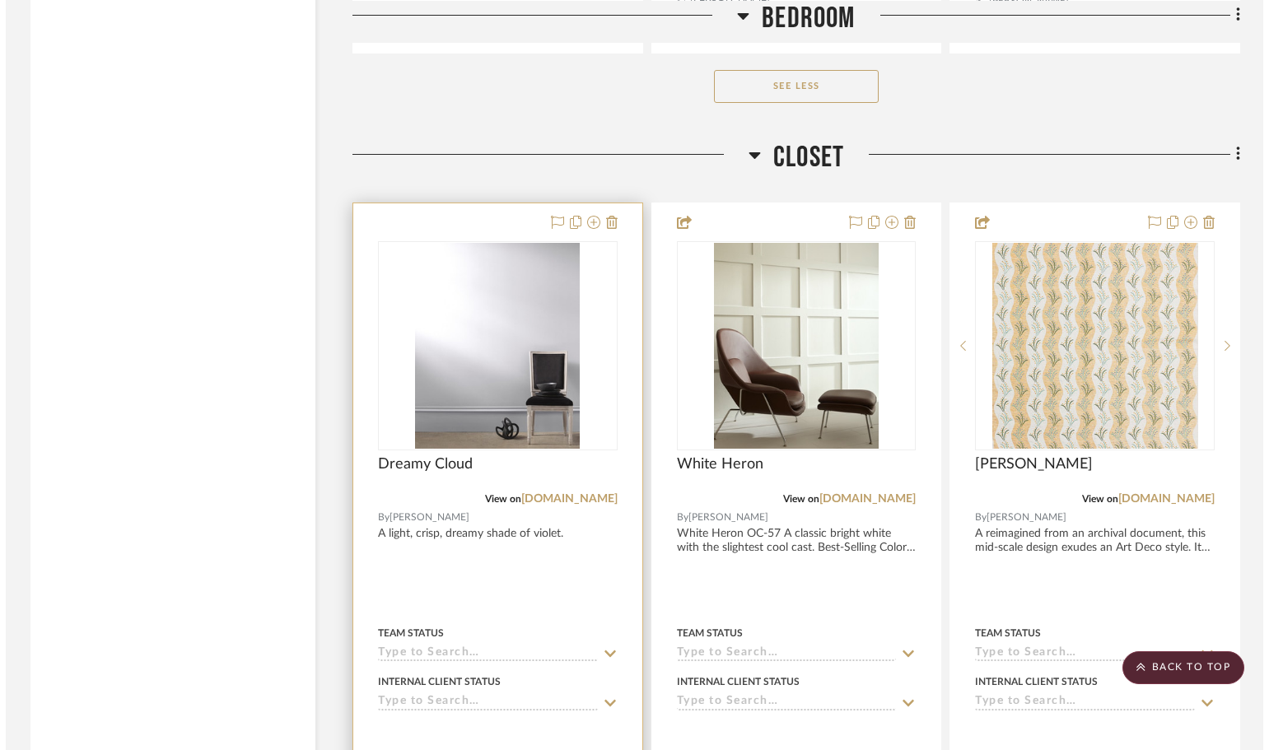
scroll to position [0, 0]
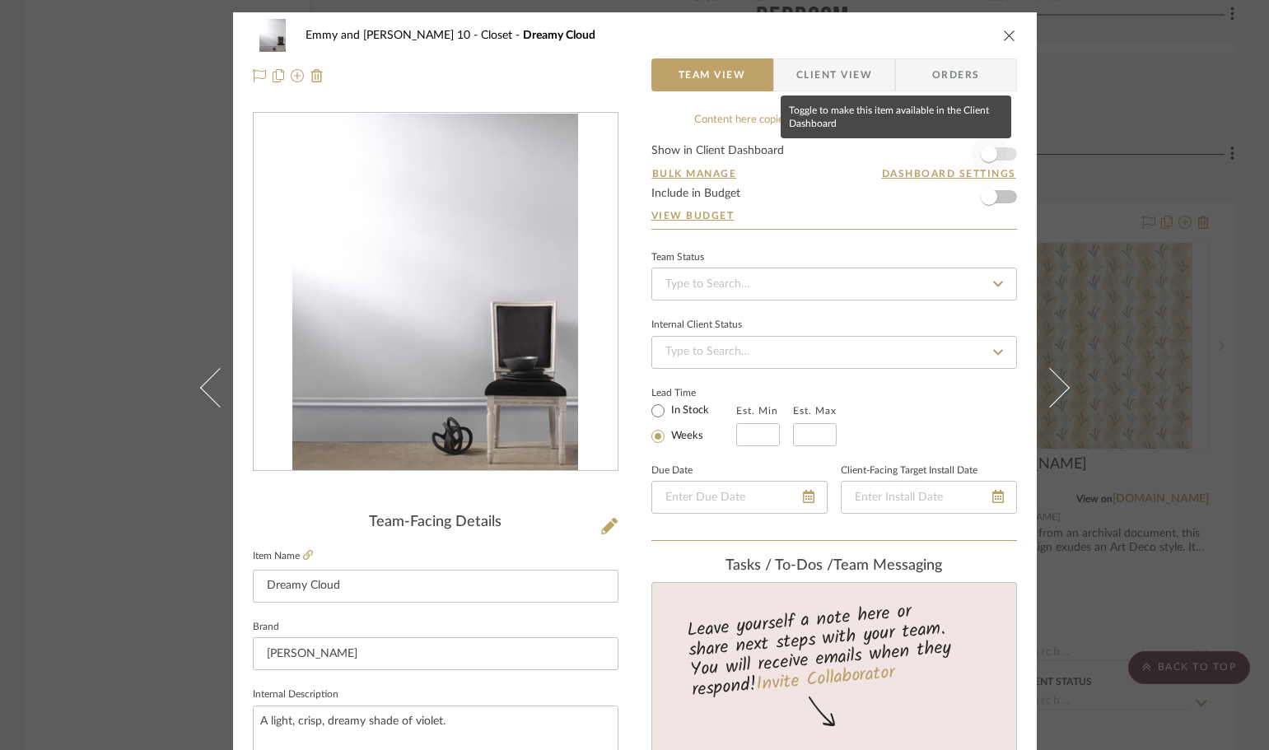
click at [984, 153] on span "button" at bounding box center [988, 154] width 16 height 16
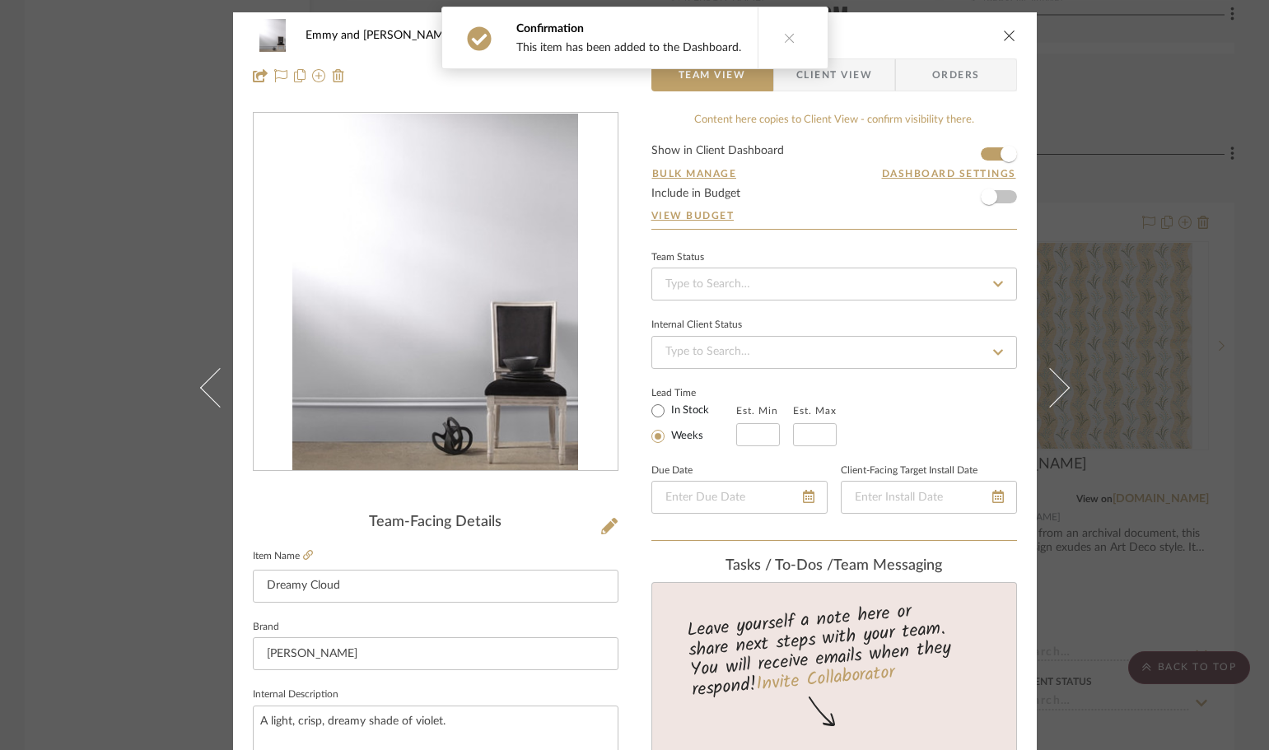
drag, startPoint x: 857, startPoint y: 82, endPoint x: 847, endPoint y: 100, distance: 20.6
click at [857, 82] on span "Client View" at bounding box center [834, 74] width 76 height 33
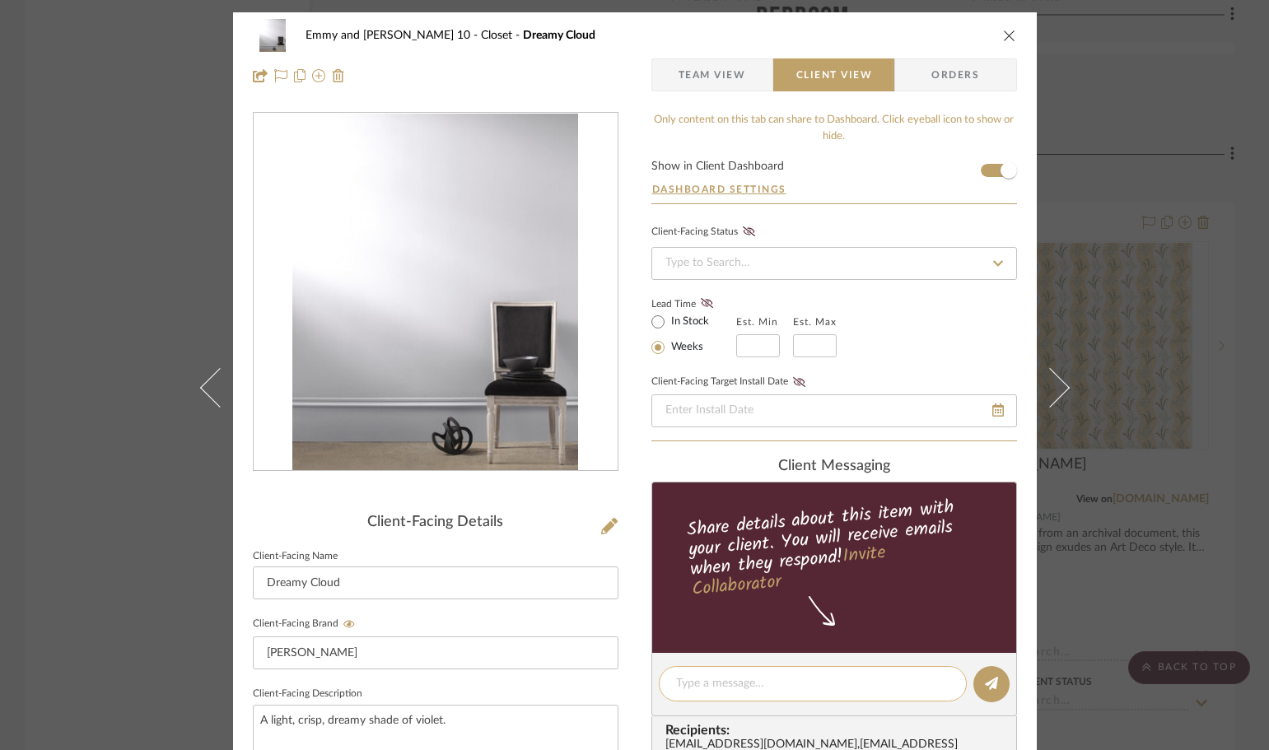
click at [707, 676] on textarea at bounding box center [812, 683] width 273 height 17
type textarea "color of closet system"
click at [995, 683] on button at bounding box center [991, 684] width 36 height 36
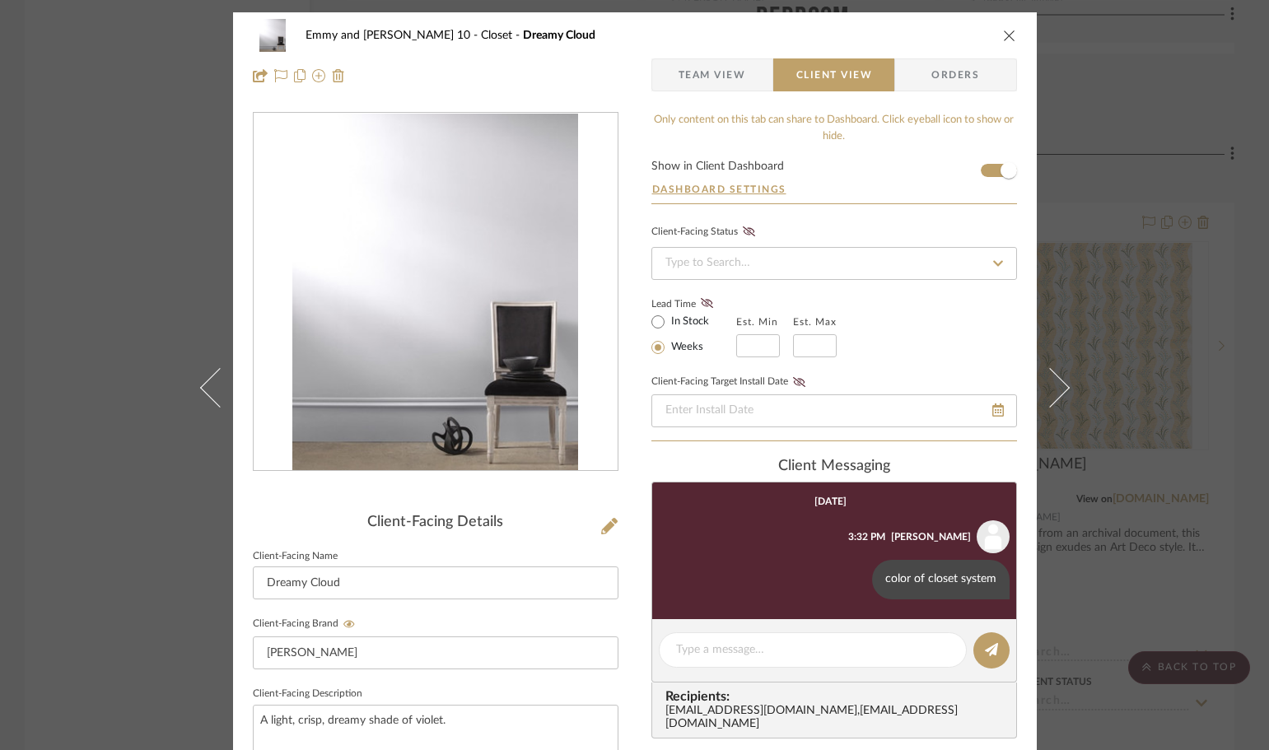
click at [1003, 32] on icon "close" at bounding box center [1009, 35] width 13 height 13
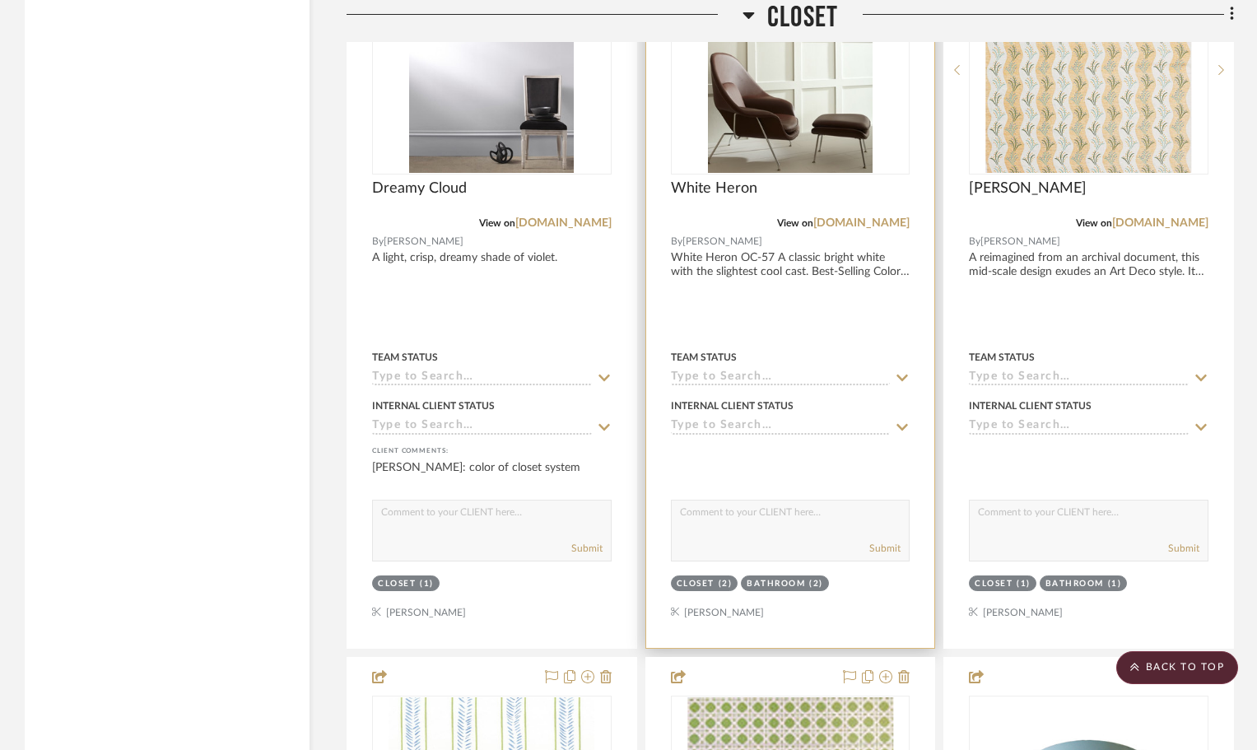
scroll to position [6586, 0]
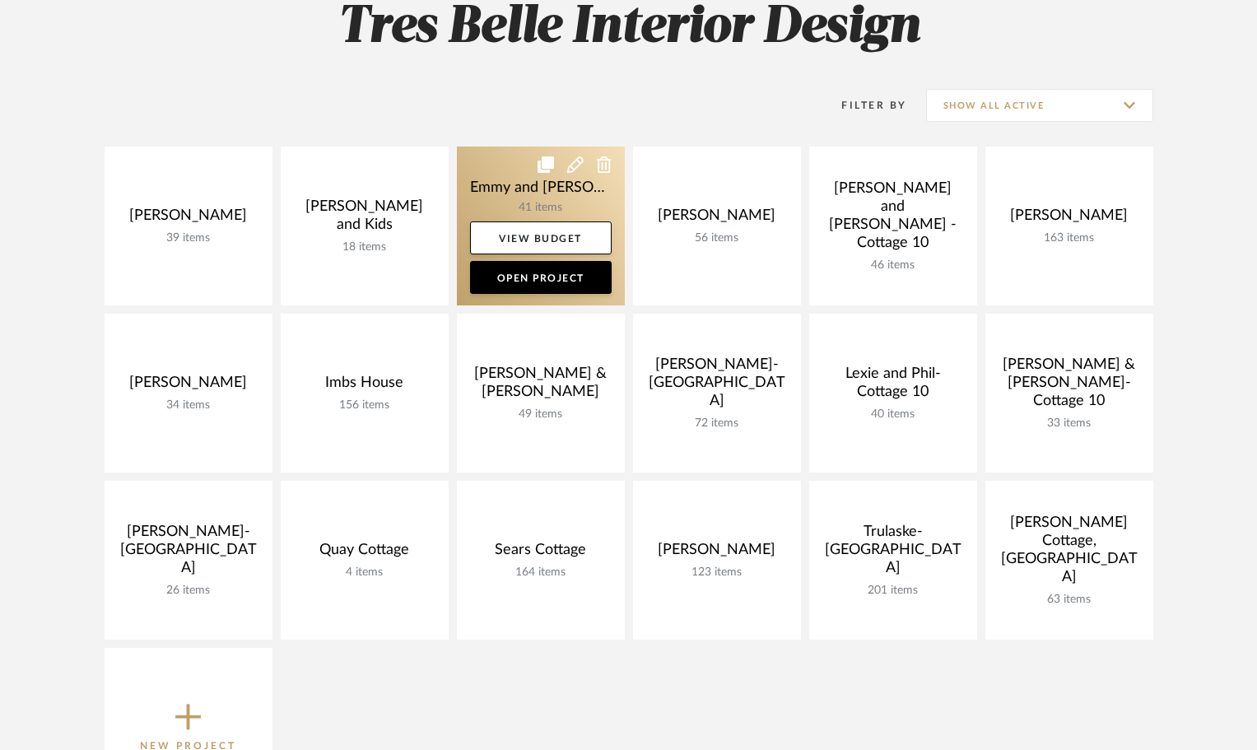
scroll to position [329, 0]
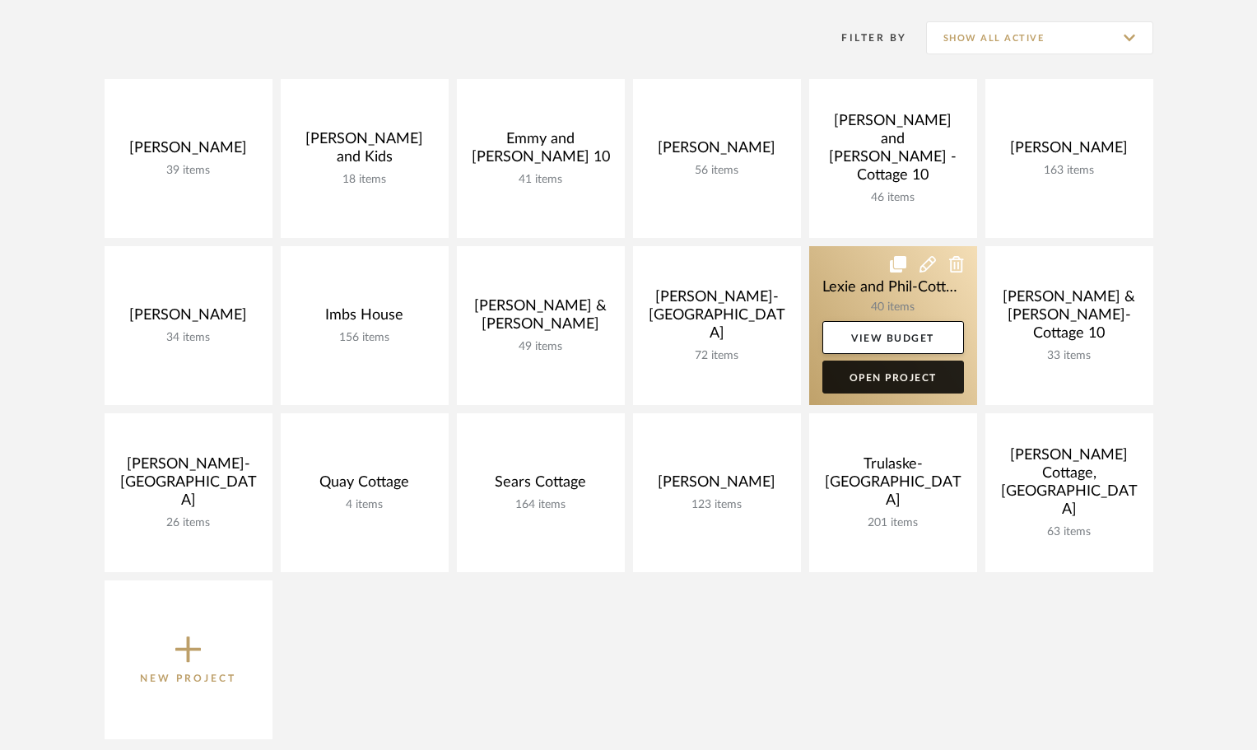
click at [879, 379] on link "Open Project" at bounding box center [893, 377] width 142 height 33
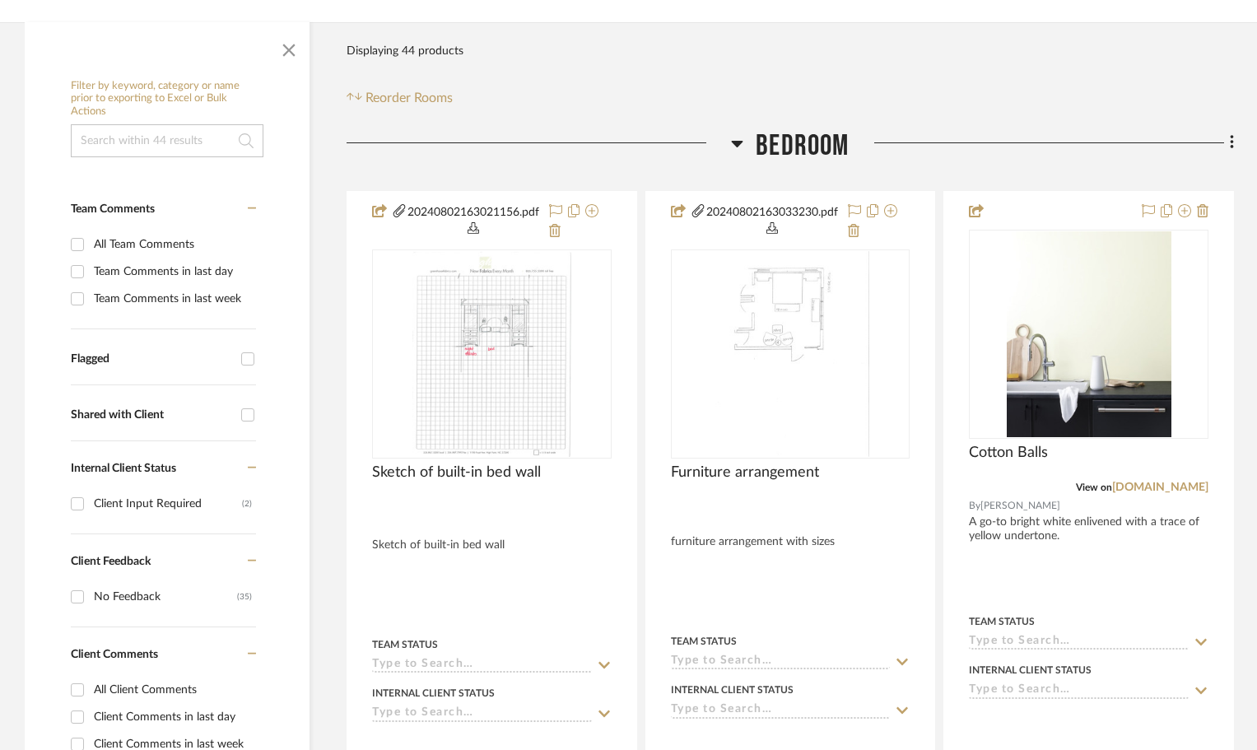
scroll to position [329, 0]
